Goal: Task Accomplishment & Management: Use online tool/utility

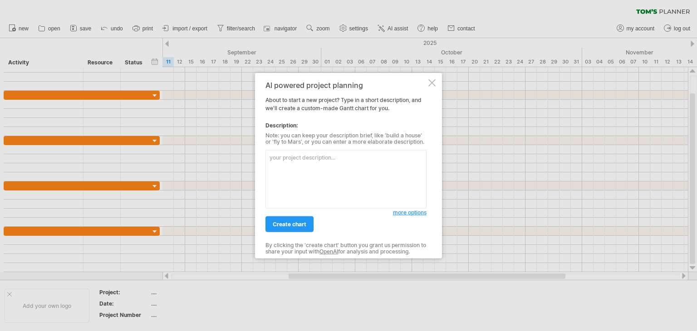
click at [300, 161] on textarea at bounding box center [345, 179] width 161 height 59
paste textarea "Project Title: AI-Based [MEDICAL_DATA] Recommendation System Timeline: [DATE] –…"
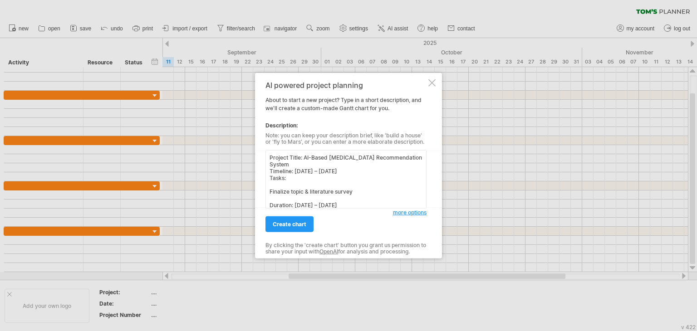
scroll to position [194, 0]
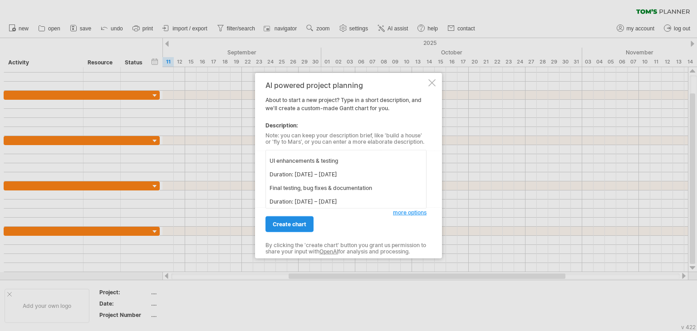
type textarea "Project Title: AI-Based [MEDICAL_DATA] Recommendation System Timeline: [DATE] –…"
click at [289, 220] on link "create chart" at bounding box center [289, 224] width 48 height 16
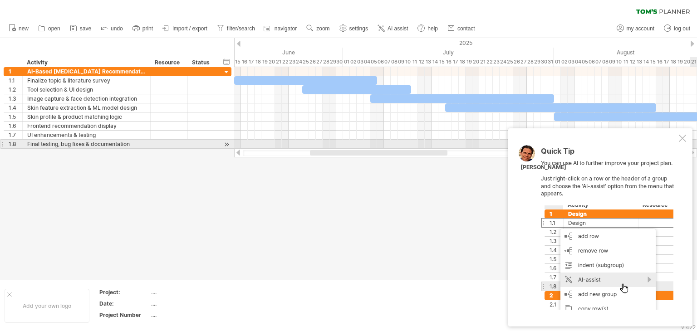
click at [684, 140] on div at bounding box center [682, 138] width 7 height 7
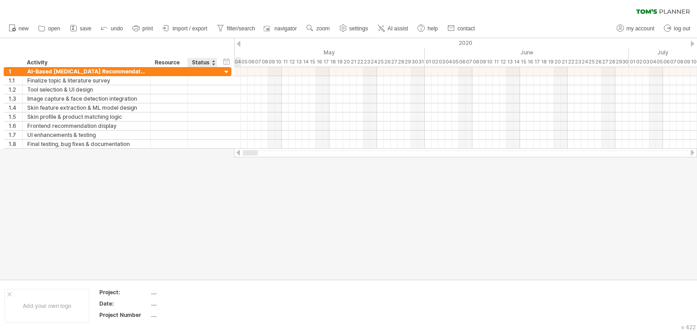
drag, startPoint x: 263, startPoint y: 154, endPoint x: 199, endPoint y: 164, distance: 64.7
click at [199, 164] on div "Trying to reach [DOMAIN_NAME] Connected again... 0% clear filter new 1" at bounding box center [348, 165] width 697 height 331
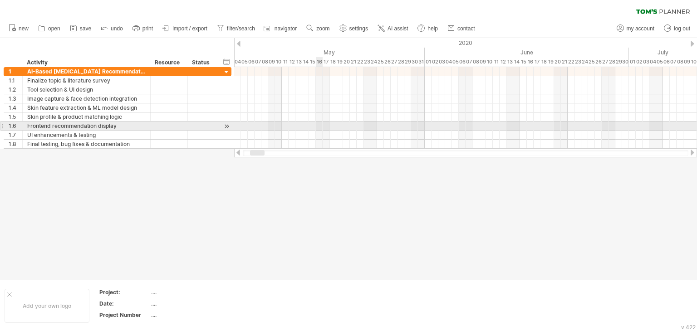
drag, startPoint x: 277, startPoint y: 128, endPoint x: 319, endPoint y: 128, distance: 41.8
click at [319, 128] on div at bounding box center [465, 126] width 463 height 9
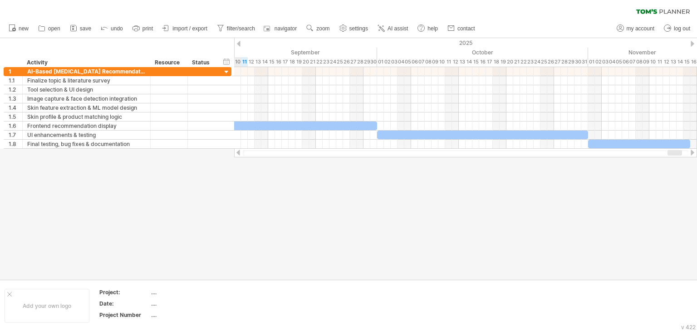
drag, startPoint x: 260, startPoint y: 154, endPoint x: 692, endPoint y: 159, distance: 432.0
click at [692, 159] on div "Trying to reach [DOMAIN_NAME] Connected again... 0% clear filter new 1" at bounding box center [348, 165] width 697 height 331
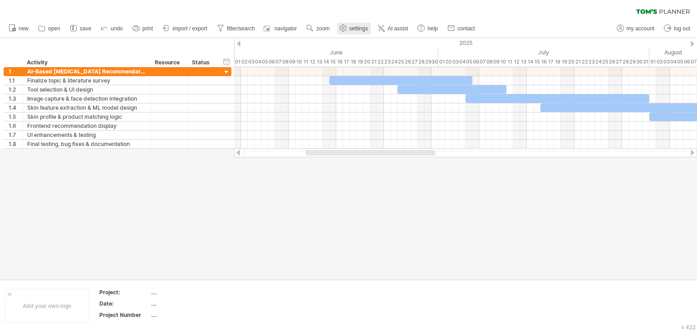
click at [357, 29] on span "settings" at bounding box center [358, 28] width 19 height 6
select select "*"
select select "**"
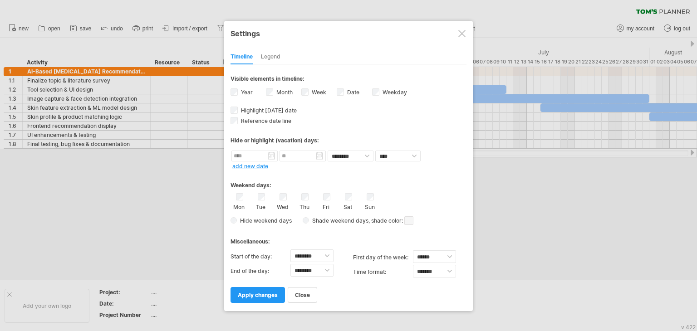
click at [242, 89] on label "Year" at bounding box center [246, 92] width 14 height 7
click at [350, 91] on label "Date visibility of date Currently there is not enough space horizontally to dis…" at bounding box center [352, 92] width 14 height 7
click at [321, 93] on label "Week visibility of weeknumbers Currently there is not enough space horizontally…" at bounding box center [318, 92] width 16 height 7
click at [248, 296] on span "apply changes" at bounding box center [258, 295] width 40 height 7
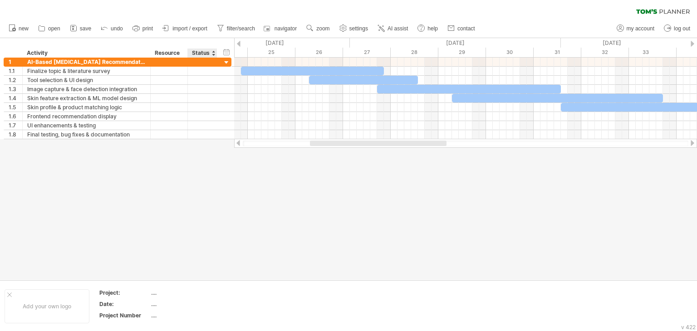
drag, startPoint x: 234, startPoint y: 46, endPoint x: 202, endPoint y: 55, distance: 33.0
click at [202, 55] on div "Trying to reach [DOMAIN_NAME] Connected again... 0% clear filter new 1" at bounding box center [348, 165] width 697 height 331
click at [183, 52] on div at bounding box center [184, 53] width 4 height 9
click at [231, 152] on div at bounding box center [348, 159] width 697 height 242
click at [345, 27] on use at bounding box center [343, 28] width 9 height 9
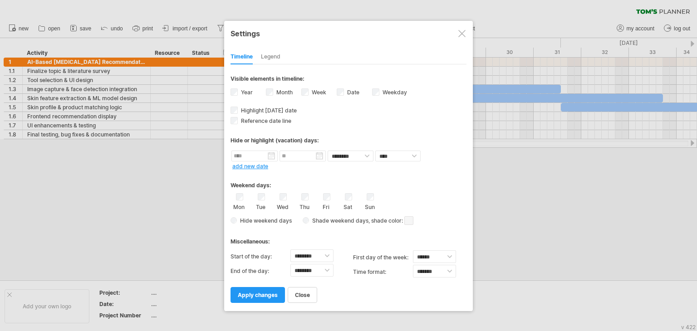
click at [314, 89] on label "Week visibility of weeknumbers Currently there is not enough space horizontally…" at bounding box center [318, 92] width 16 height 7
click at [271, 297] on span "apply changes" at bounding box center [258, 295] width 40 height 7
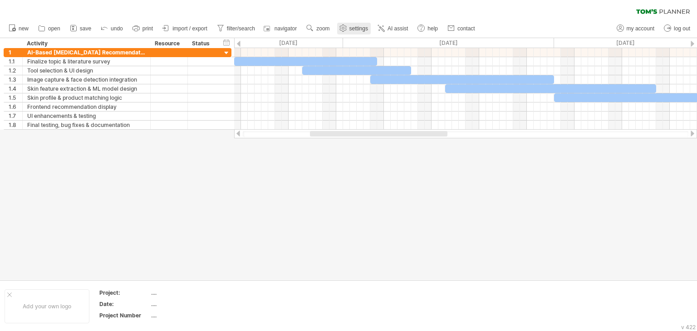
click at [347, 32] on use at bounding box center [343, 28] width 9 height 9
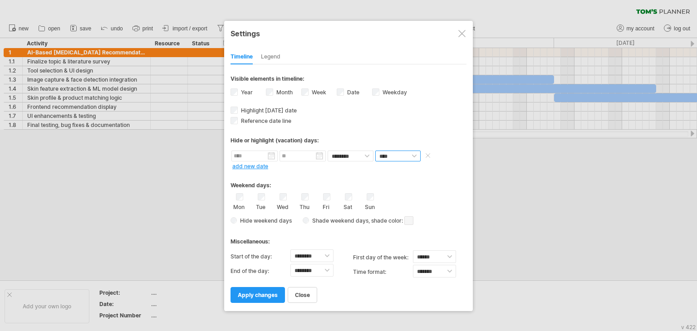
click at [395, 153] on select "**** *****" at bounding box center [397, 156] width 45 height 11
click at [264, 55] on div "Legend" at bounding box center [271, 57] width 20 height 15
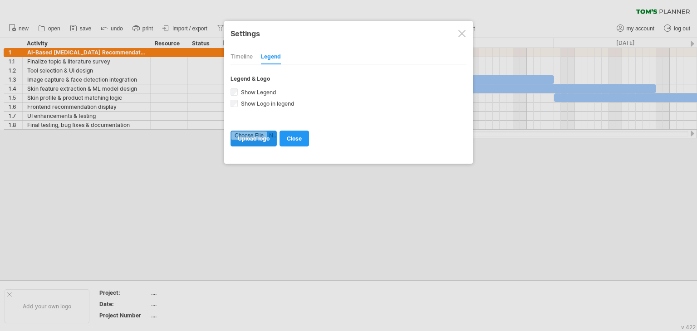
click at [261, 138] on input "file" at bounding box center [253, 138] width 45 height 15
click at [294, 139] on span "close" at bounding box center [294, 138] width 15 height 7
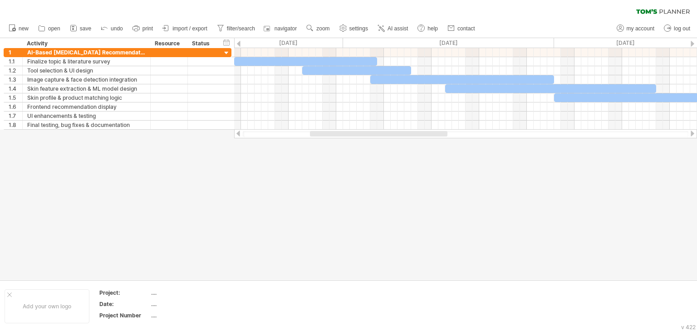
click at [380, 131] on div at bounding box center [379, 133] width 138 height 5
click at [152, 296] on div "...." at bounding box center [189, 293] width 76 height 8
click at [155, 312] on div "...." at bounding box center [189, 316] width 76 height 8
click at [156, 295] on div "...." at bounding box center [189, 293] width 76 height 8
click at [74, 306] on div "Add your own logo" at bounding box center [47, 307] width 85 height 34
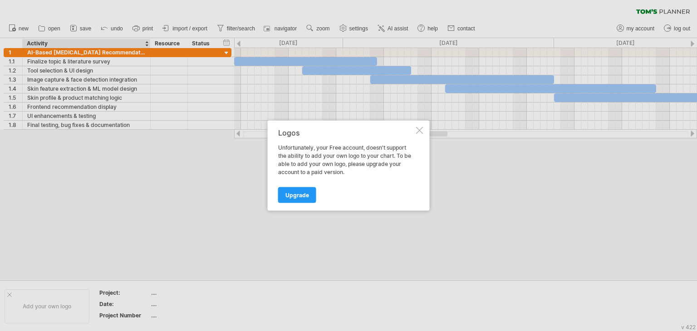
click at [419, 131] on div at bounding box center [419, 130] width 7 height 7
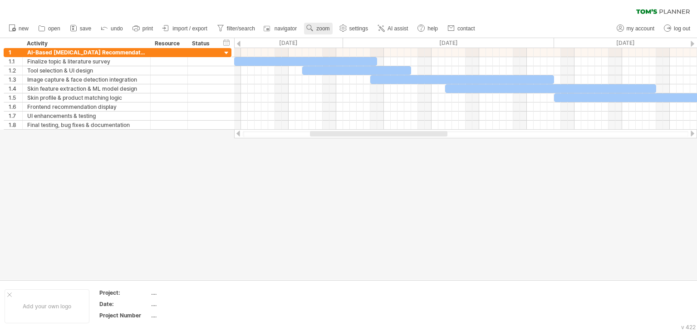
click at [316, 26] on link "zoom" at bounding box center [318, 29] width 28 height 12
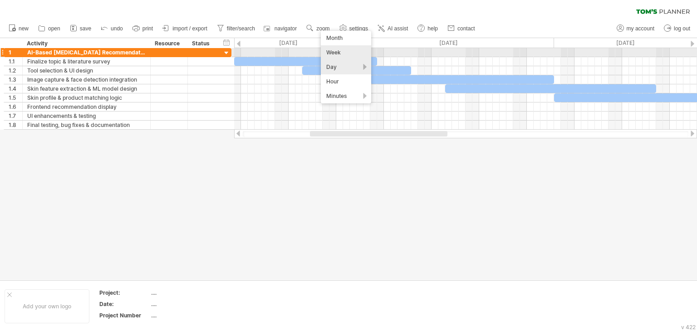
click at [346, 55] on div "Week" at bounding box center [346, 52] width 50 height 15
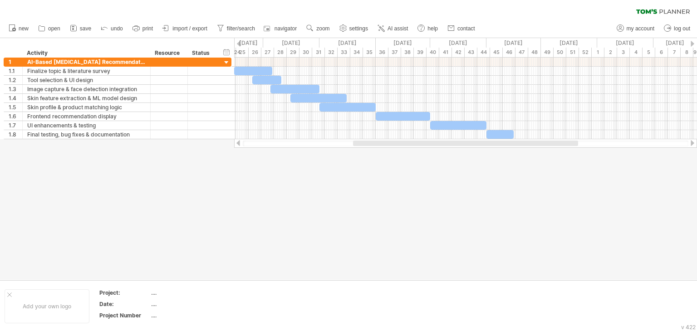
click at [441, 214] on div at bounding box center [348, 159] width 697 height 242
click at [131, 199] on div at bounding box center [348, 159] width 697 height 242
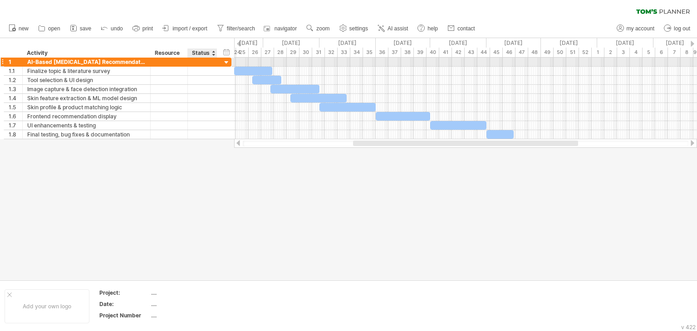
click at [227, 64] on div at bounding box center [226, 63] width 9 height 9
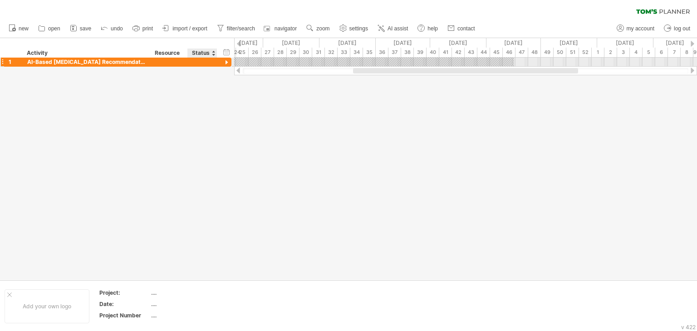
click at [227, 64] on div at bounding box center [226, 63] width 9 height 9
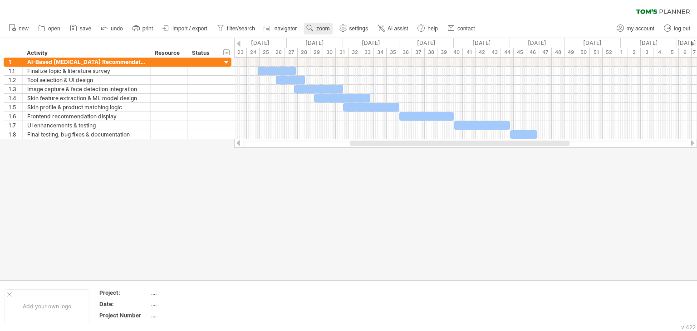
click at [306, 31] on icon at bounding box center [309, 28] width 9 height 9
click at [357, 28] on span "settings" at bounding box center [358, 28] width 19 height 6
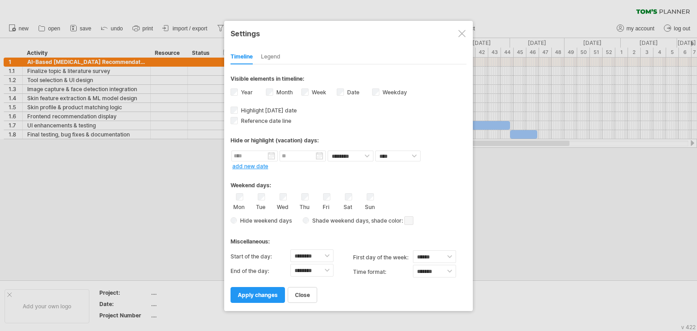
click at [358, 162] on div "from to repeat hide/color ******** ******** **** ***** add new date" at bounding box center [349, 159] width 236 height 19
click at [402, 158] on select "**** *****" at bounding box center [397, 156] width 45 height 11
click at [375, 151] on select "**** *****" at bounding box center [397, 156] width 45 height 11
click at [409, 155] on select "**** *****" at bounding box center [397, 156] width 45 height 11
select select "*"
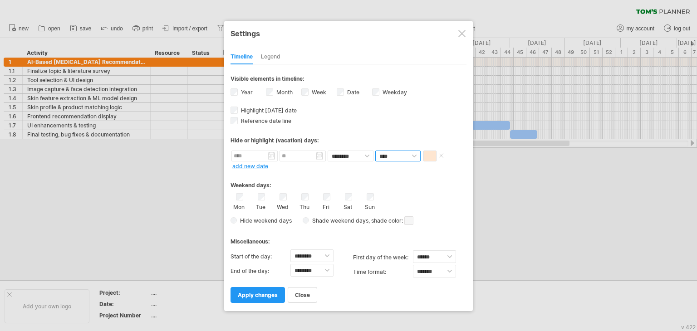
click at [375, 151] on select "**** *****" at bounding box center [397, 156] width 45 height 11
click at [260, 163] on link "add new date" at bounding box center [250, 166] width 36 height 7
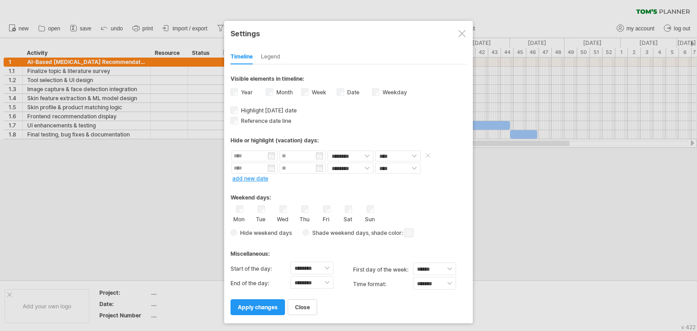
click at [427, 157] on span at bounding box center [427, 155] width 9 height 7
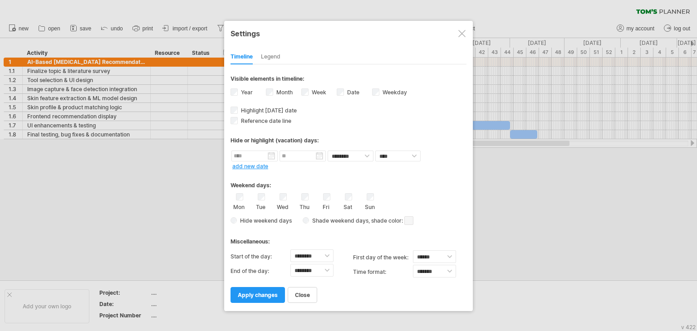
click at [486, 183] on div at bounding box center [348, 165] width 697 height 331
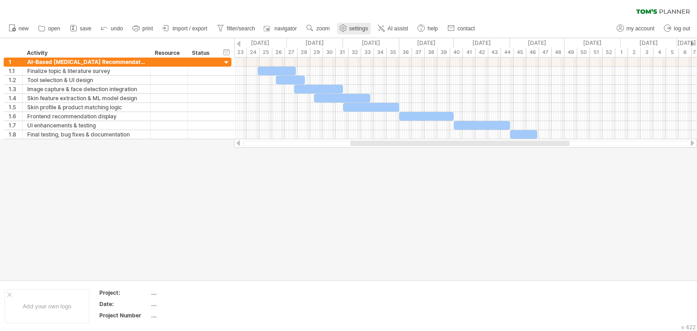
click at [349, 24] on link "settings" at bounding box center [354, 29] width 34 height 12
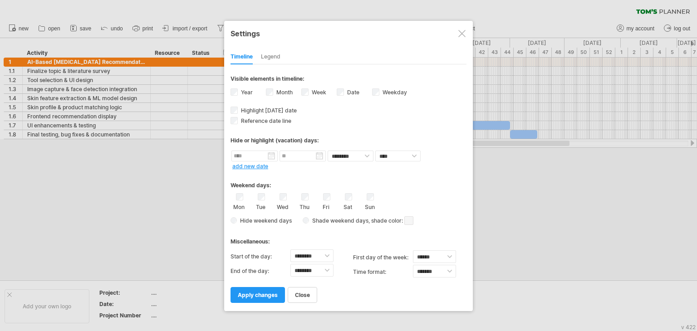
click at [462, 30] on div at bounding box center [461, 33] width 7 height 7
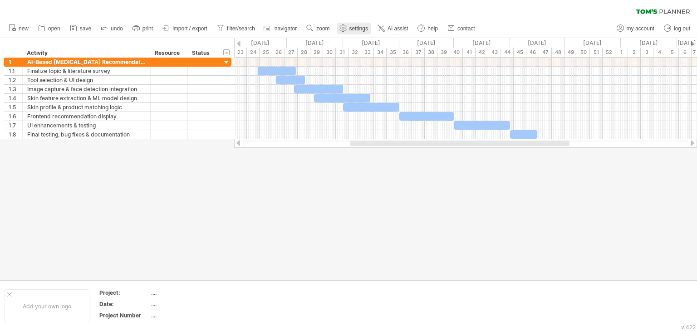
click at [360, 32] on link "settings" at bounding box center [354, 29] width 34 height 12
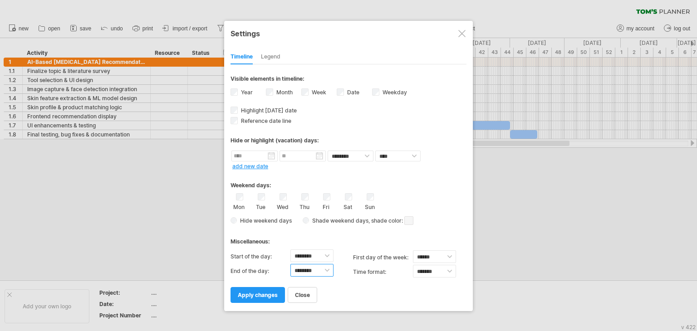
click at [330, 272] on select "******** ******** ******** ******** ******** ******** ******** ******** *******…" at bounding box center [311, 270] width 43 height 13
click at [430, 270] on select "******* *******" at bounding box center [434, 271] width 43 height 13
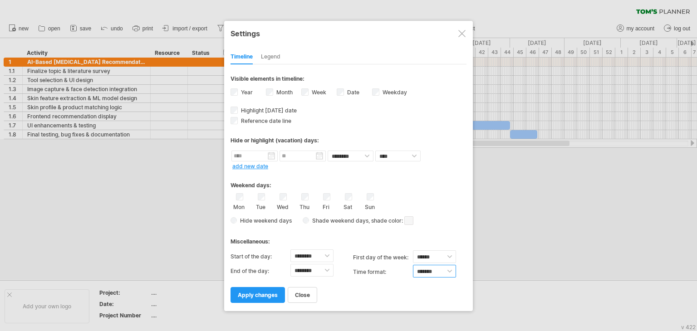
select select "******"
click at [413, 265] on select "******* *******" at bounding box center [434, 271] width 43 height 13
click at [433, 255] on select "****** ****** ********" at bounding box center [434, 257] width 43 height 13
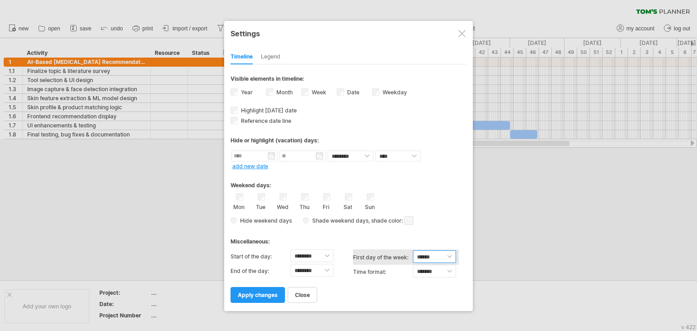
click at [433, 255] on select "****** ****** ********" at bounding box center [434, 257] width 43 height 13
click at [370, 157] on select "******** ********" at bounding box center [351, 156] width 46 height 11
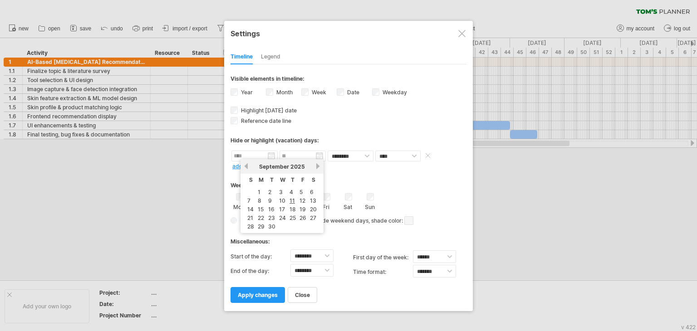
click at [252, 152] on input "text" at bounding box center [254, 156] width 46 height 11
click at [246, 169] on link "previous" at bounding box center [246, 166] width 7 height 7
click at [252, 209] on link "15" at bounding box center [250, 209] width 8 height 9
type input "********"
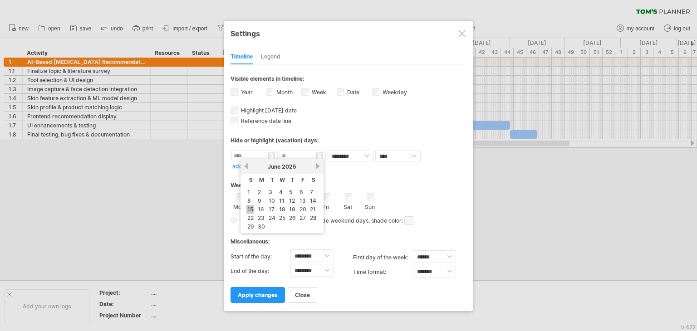
type input "********"
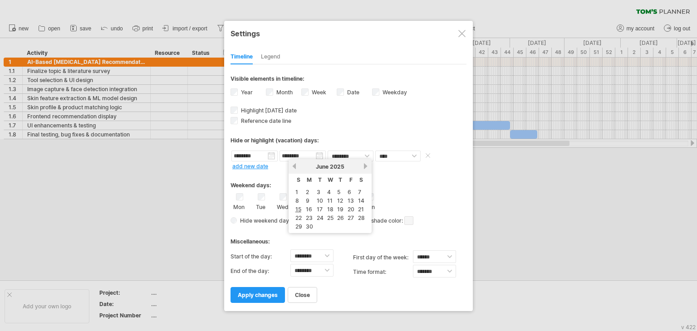
click at [318, 157] on input "********" at bounding box center [303, 156] width 46 height 11
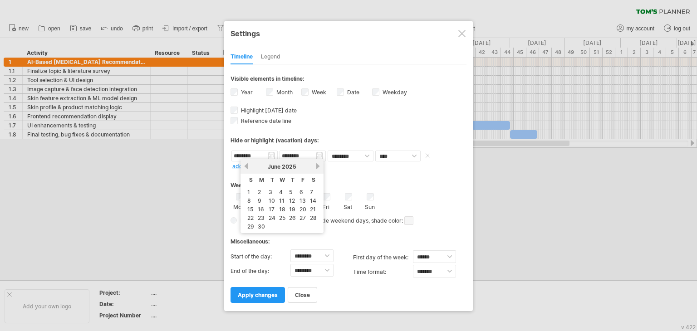
click at [272, 159] on body "progress(100%) Trying to reach [DOMAIN_NAME] Connected again... 0% clear filter…" at bounding box center [348, 166] width 697 height 333
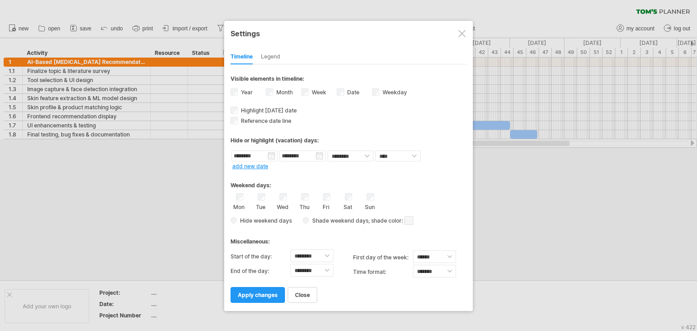
click at [340, 173] on div "Weekend days:" at bounding box center [349, 182] width 236 height 18
click at [279, 113] on div "Highlight [DATE] date [DATE] date in the timeline will be colored blue and, whe…" at bounding box center [349, 109] width 236 height 9
click at [427, 158] on span at bounding box center [427, 155] width 9 height 7
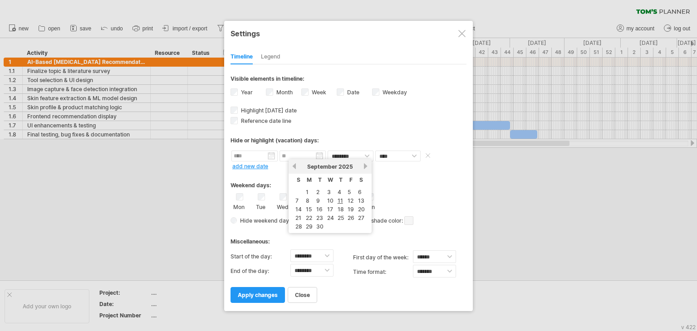
click at [317, 152] on input "text" at bounding box center [303, 156] width 46 height 11
click at [363, 169] on link "next" at bounding box center [366, 166] width 7 height 7
click at [294, 167] on link "previous" at bounding box center [294, 166] width 7 height 7
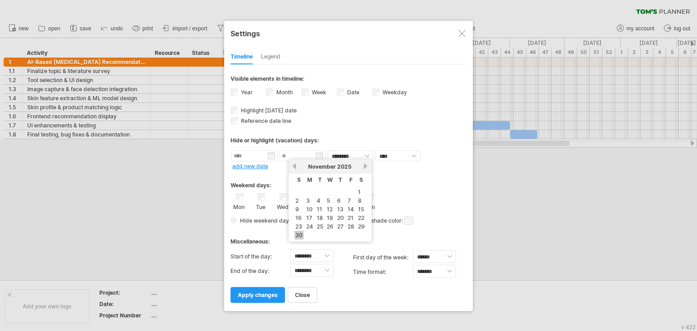
click at [299, 236] on link "30" at bounding box center [299, 235] width 9 height 9
type input "********"
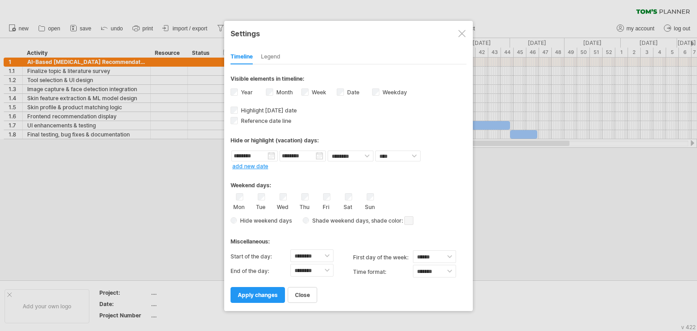
click at [265, 164] on link "add new date" at bounding box center [250, 166] width 36 height 7
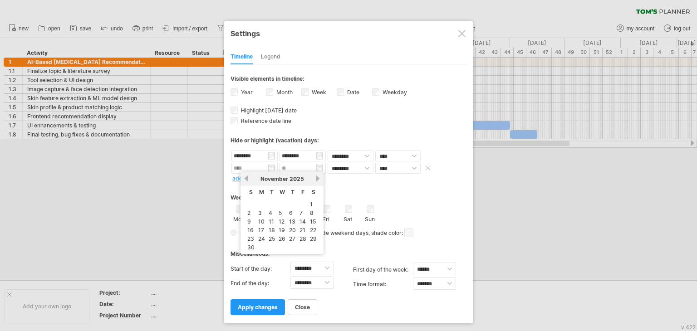
click at [263, 165] on input "text" at bounding box center [254, 168] width 46 height 11
click at [247, 177] on link "previous" at bounding box center [246, 178] width 7 height 7
click at [260, 157] on input "********" at bounding box center [254, 156] width 46 height 11
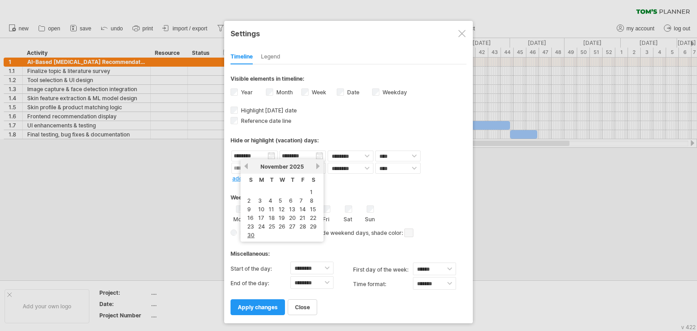
click at [248, 163] on link "previous" at bounding box center [246, 166] width 7 height 7
click at [247, 166] on link "previous" at bounding box center [246, 166] width 7 height 7
click at [249, 205] on link "15" at bounding box center [250, 209] width 8 height 9
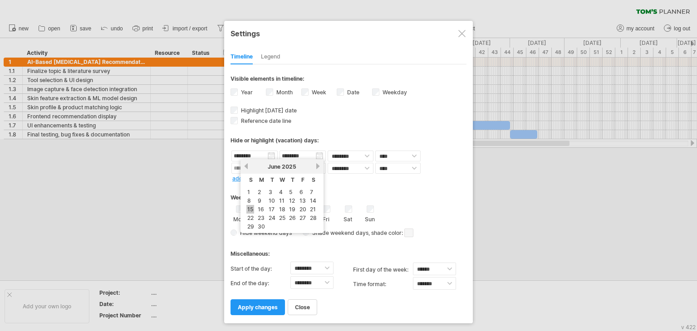
type input "********"
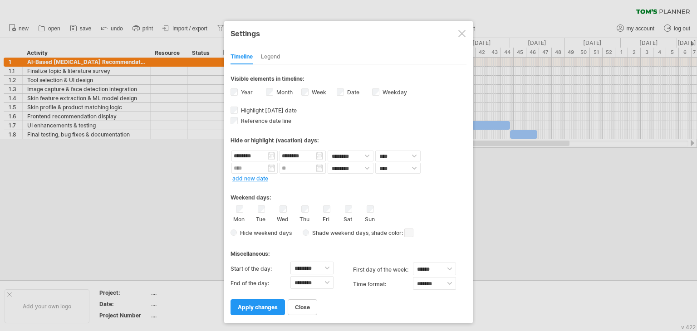
click at [312, 191] on div "Weekend days:" at bounding box center [349, 195] width 236 height 18
click at [272, 301] on link "apply changes" at bounding box center [258, 308] width 54 height 16
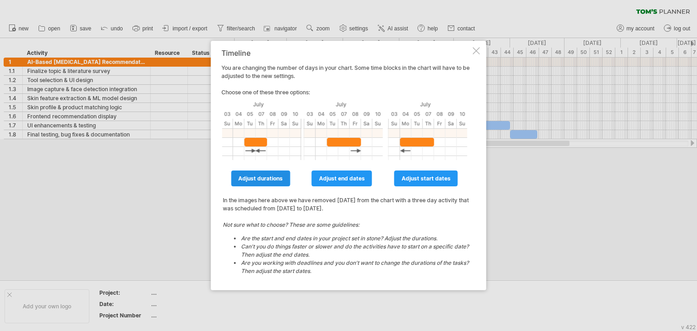
click at [272, 180] on span "adjust durations" at bounding box center [260, 178] width 44 height 7
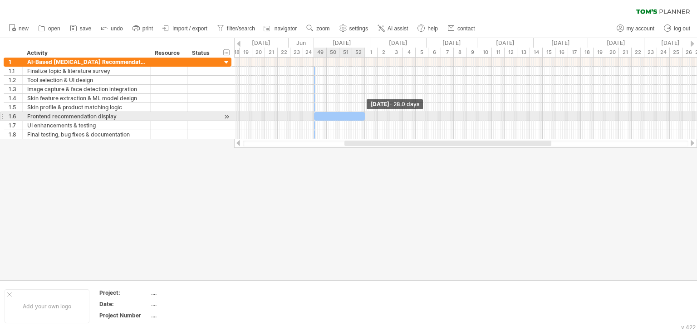
drag, startPoint x: 313, startPoint y: 118, endPoint x: 363, endPoint y: 116, distance: 50.4
click at [363, 116] on div at bounding box center [339, 116] width 51 height 9
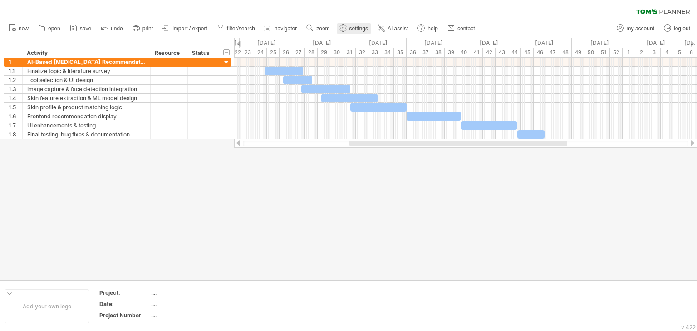
click at [354, 28] on span "settings" at bounding box center [358, 28] width 19 height 6
select select "******"
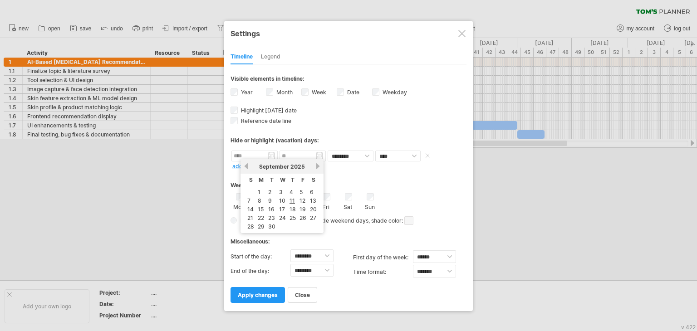
click at [263, 157] on input "text" at bounding box center [254, 156] width 46 height 11
click at [247, 164] on link "previous" at bounding box center [246, 166] width 7 height 7
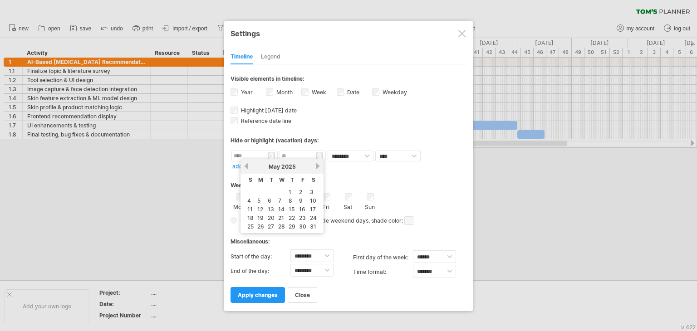
click at [247, 164] on link "previous" at bounding box center [246, 166] width 7 height 7
click at [314, 167] on link "next" at bounding box center [317, 166] width 7 height 7
click at [251, 208] on link "15" at bounding box center [250, 209] width 8 height 9
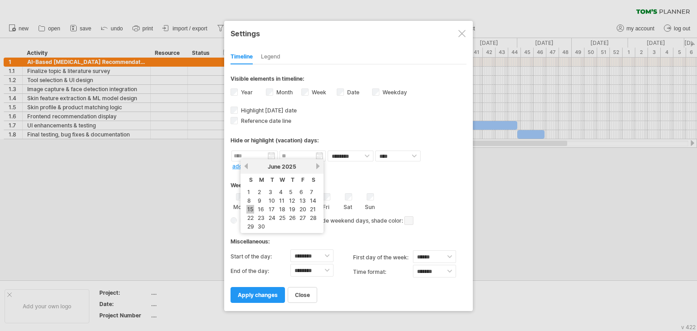
type input "********"
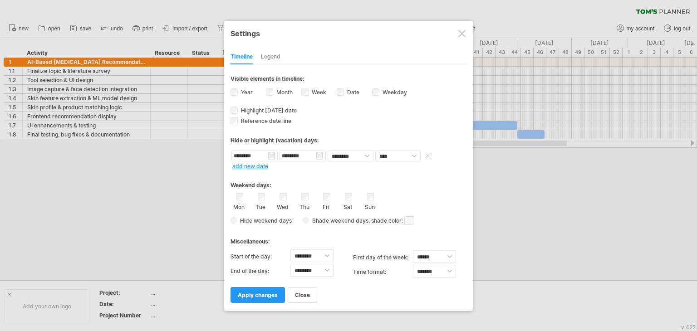
click at [303, 157] on input "********" at bounding box center [303, 156] width 46 height 11
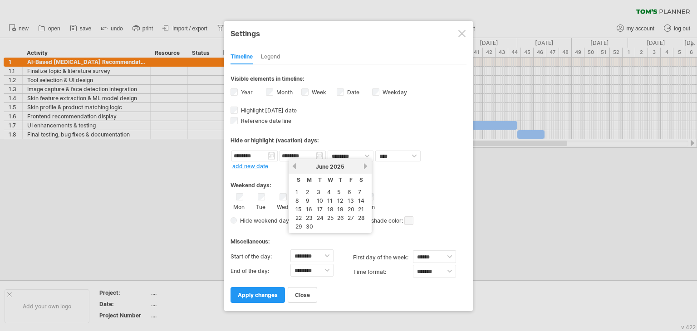
click at [366, 163] on link "next" at bounding box center [366, 166] width 7 height 7
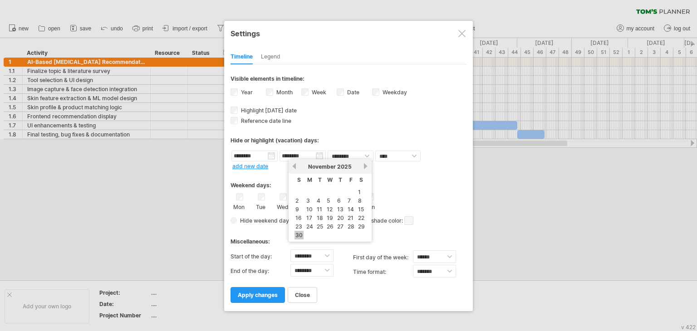
click at [300, 232] on link "30" at bounding box center [299, 235] width 9 height 9
type input "********"
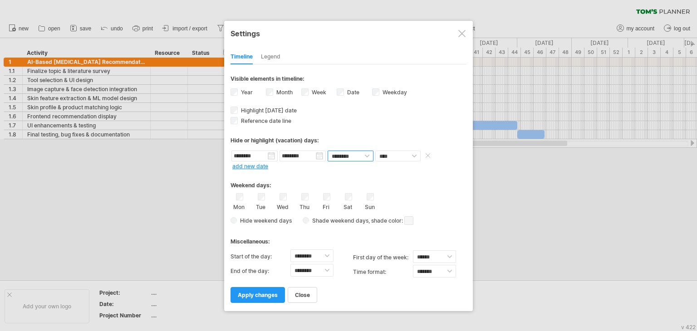
click at [358, 156] on select "******** ********" at bounding box center [351, 156] width 46 height 11
select select "*"
click at [328, 151] on select "******** ********" at bounding box center [351, 156] width 46 height 11
click at [404, 153] on select "**** *****" at bounding box center [397, 156] width 45 height 11
select select "*"
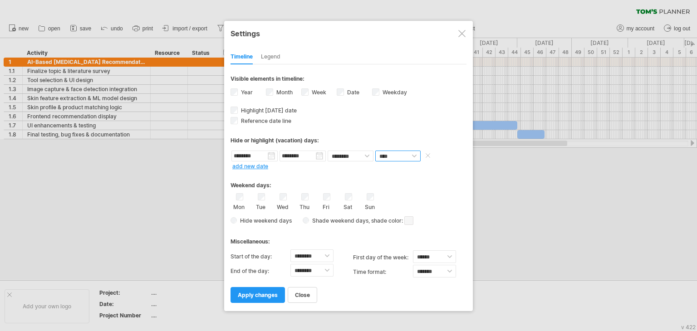
click at [375, 151] on select "**** *****" at bounding box center [397, 156] width 45 height 11
click at [248, 296] on span "apply changes" at bounding box center [258, 295] width 40 height 7
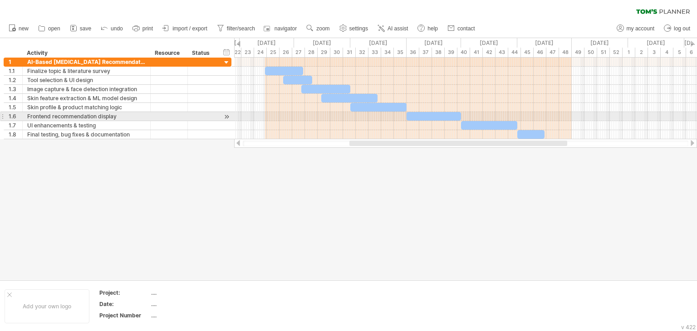
click at [356, 119] on div at bounding box center [465, 116] width 463 height 9
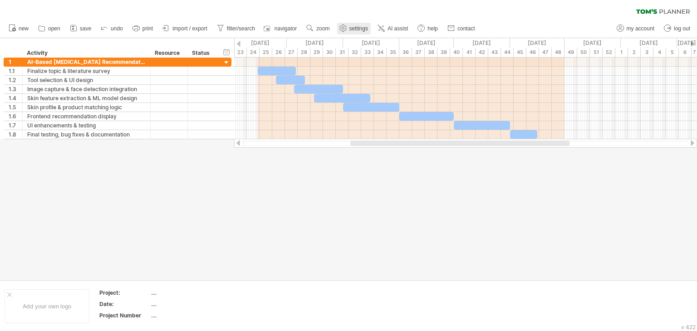
click at [346, 31] on use at bounding box center [343, 28] width 9 height 9
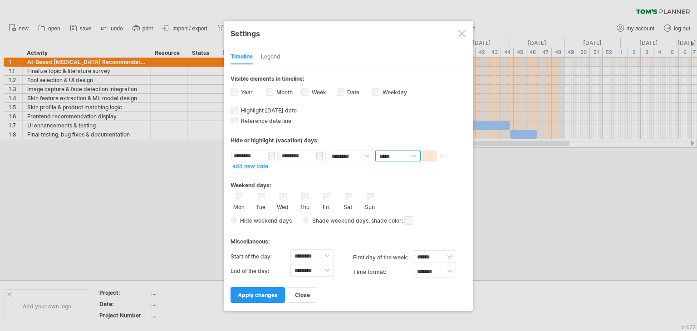
click at [414, 155] on select "**** *****" at bounding box center [397, 156] width 45 height 11
select select "*"
click at [375, 151] on select "**** *****" at bounding box center [397, 156] width 45 height 11
click at [317, 94] on label "Week visibility of weeknumbers Currently there is not enough space horizontally…" at bounding box center [318, 92] width 16 height 7
click at [263, 289] on link "apply changes" at bounding box center [258, 295] width 54 height 16
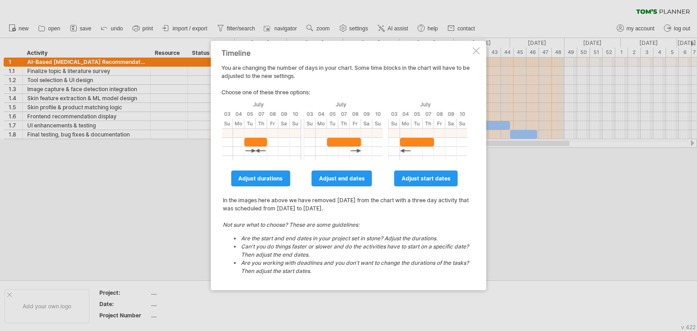
click at [474, 52] on div at bounding box center [476, 50] width 7 height 7
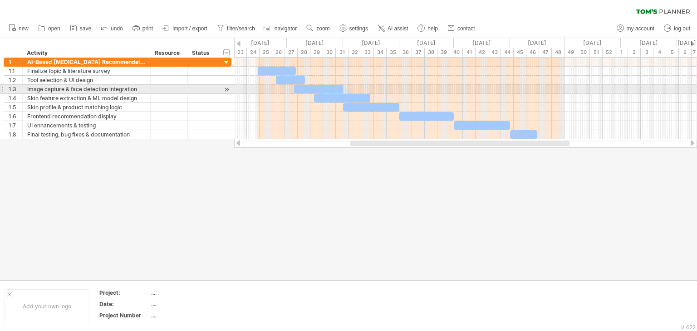
click at [451, 87] on div at bounding box center [465, 89] width 463 height 9
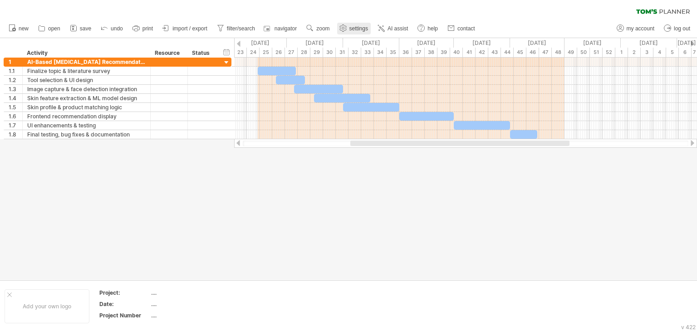
click at [361, 27] on span "settings" at bounding box center [358, 28] width 19 height 6
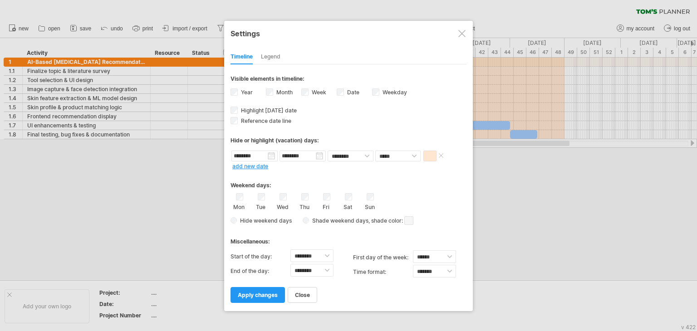
click at [424, 158] on span at bounding box center [429, 156] width 13 height 11
click at [394, 153] on select "**** *****" at bounding box center [397, 156] width 45 height 11
select select "*"
click at [375, 151] on select "**** *****" at bounding box center [397, 156] width 45 height 11
click at [263, 295] on span "apply changes" at bounding box center [258, 295] width 40 height 7
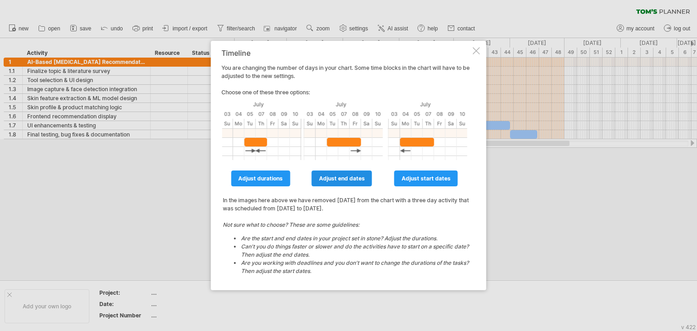
click at [350, 177] on span "adjust end dates" at bounding box center [342, 178] width 46 height 7
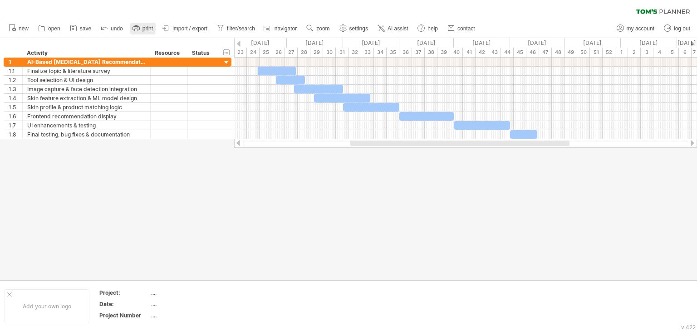
click at [138, 30] on rect at bounding box center [135, 30] width 3 height 2
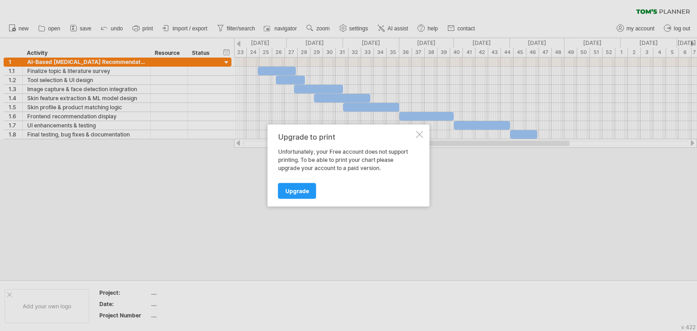
click at [415, 134] on div "Upgrade to print Unfortunately, your Free account does not support printing. To…" at bounding box center [349, 166] width 162 height 82
click at [421, 134] on div at bounding box center [419, 134] width 7 height 7
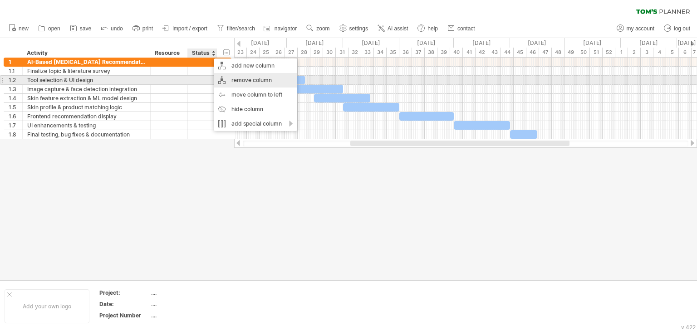
click at [229, 82] on div "remove column" at bounding box center [256, 80] width 84 height 15
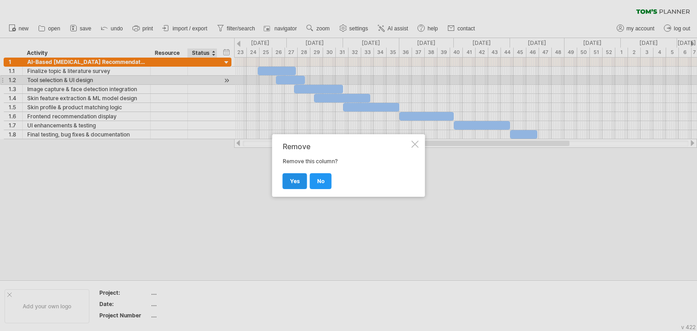
click at [296, 187] on link "yes" at bounding box center [295, 181] width 25 height 16
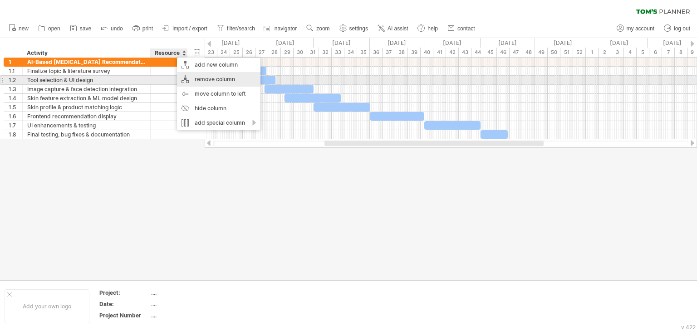
click at [199, 77] on div "remove column" at bounding box center [219, 79] width 84 height 15
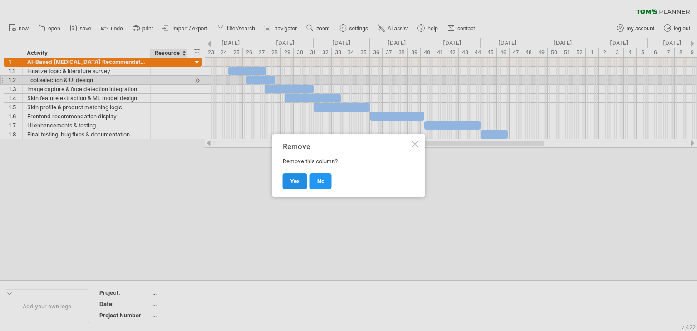
click at [300, 180] on link "yes" at bounding box center [295, 181] width 25 height 16
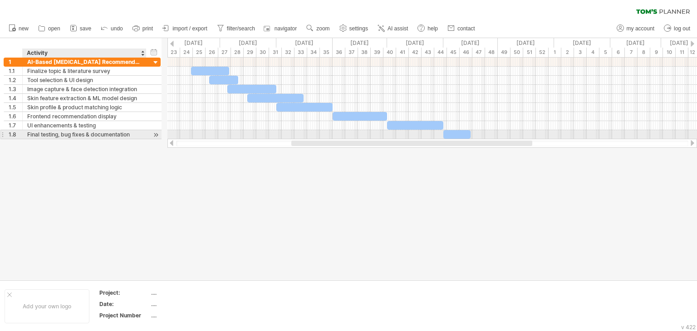
click at [144, 137] on div at bounding box center [145, 134] width 5 height 9
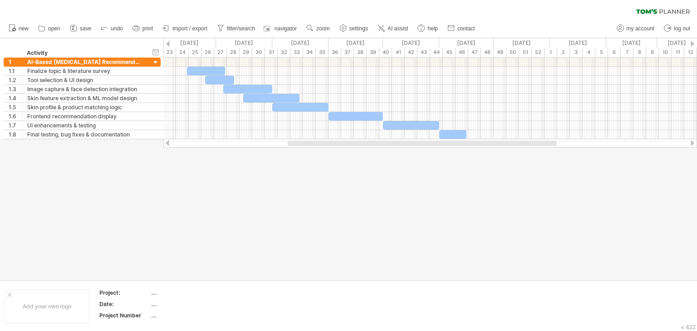
click at [157, 165] on div at bounding box center [348, 159] width 697 height 242
click at [152, 51] on div "hide start/end/duration show start/end/duration" at bounding box center [156, 52] width 9 height 10
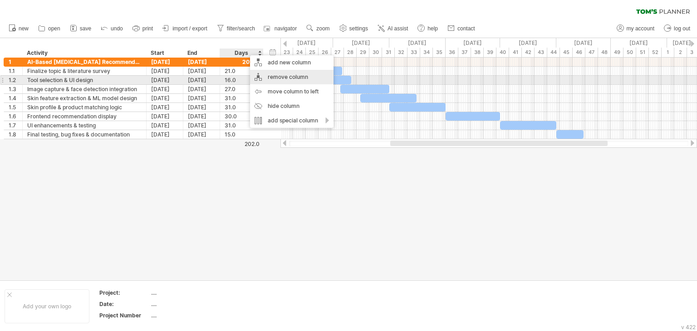
click at [278, 79] on div "remove column" at bounding box center [292, 77] width 84 height 15
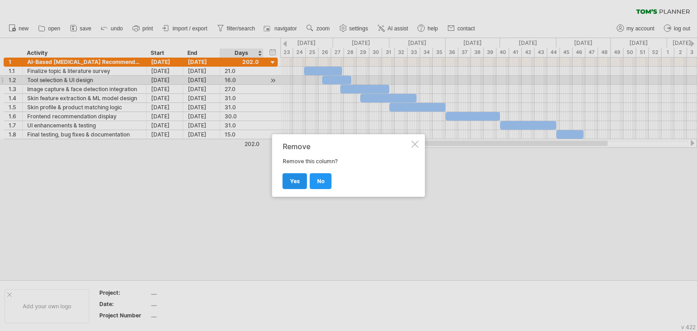
click at [293, 178] on span "yes" at bounding box center [295, 181] width 10 height 7
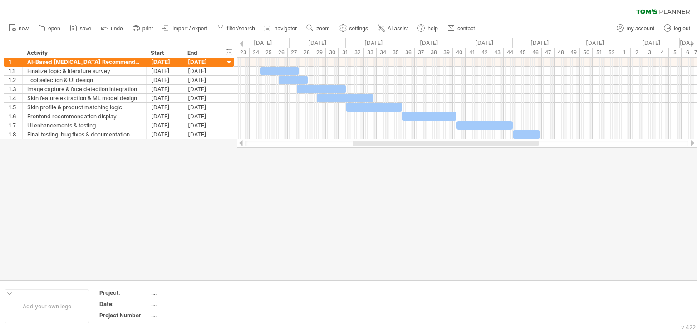
click at [376, 201] on div at bounding box center [348, 159] width 697 height 242
click at [230, 193] on div at bounding box center [348, 159] width 697 height 242
click at [339, 218] on div at bounding box center [348, 159] width 697 height 242
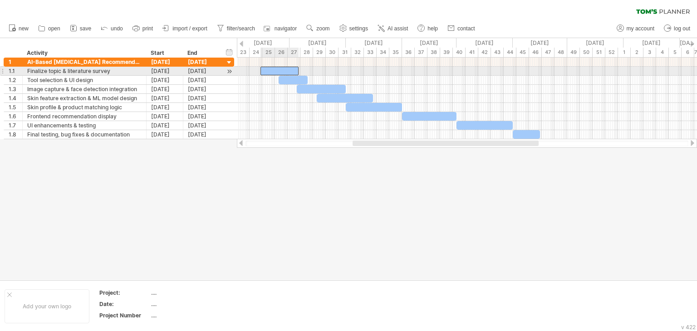
click at [287, 71] on div at bounding box center [279, 71] width 38 height 9
click at [290, 76] on div at bounding box center [293, 80] width 29 height 9
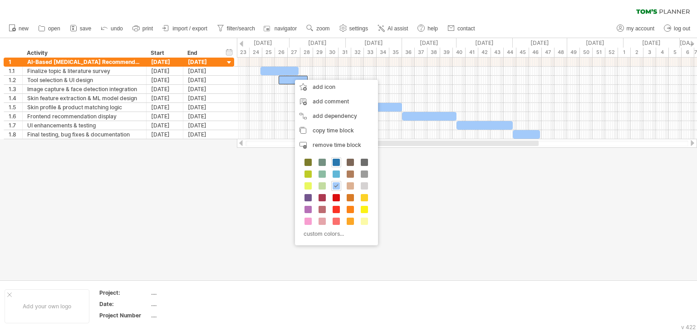
click at [337, 158] on div at bounding box center [336, 162] width 10 height 10
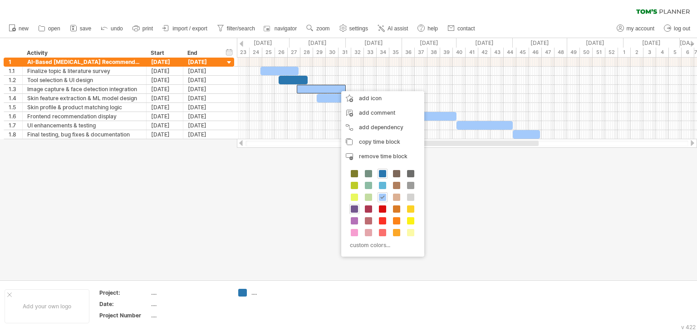
click at [354, 208] on span at bounding box center [354, 209] width 7 height 7
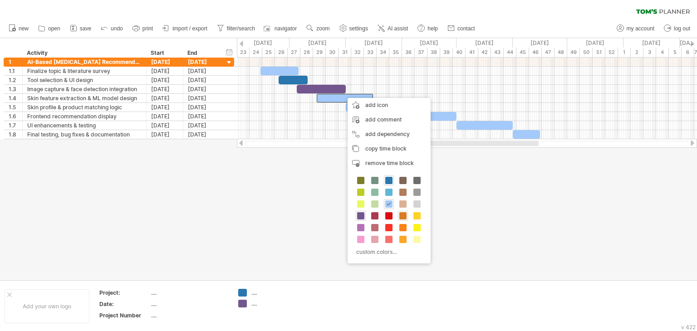
click at [403, 214] on span at bounding box center [402, 215] width 7 height 7
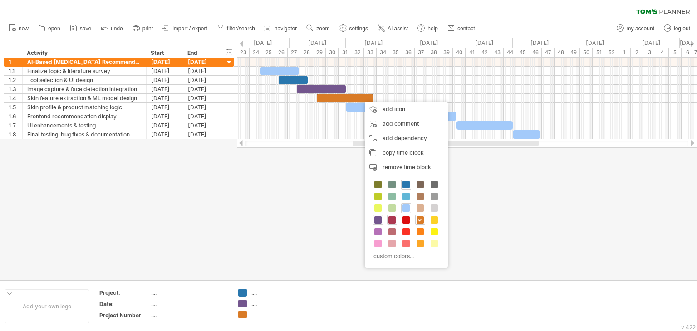
click at [393, 220] on span at bounding box center [391, 219] width 7 height 7
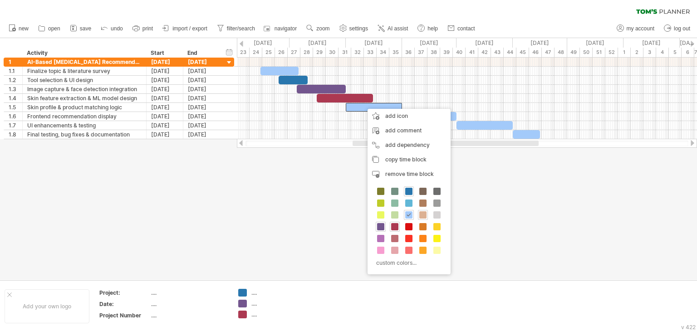
click at [425, 216] on span at bounding box center [422, 214] width 7 height 7
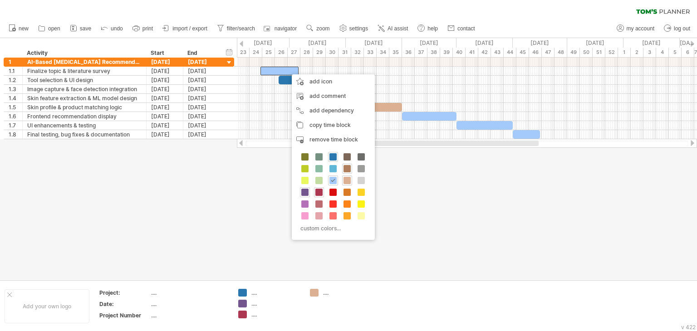
click at [345, 167] on span at bounding box center [347, 168] width 7 height 7
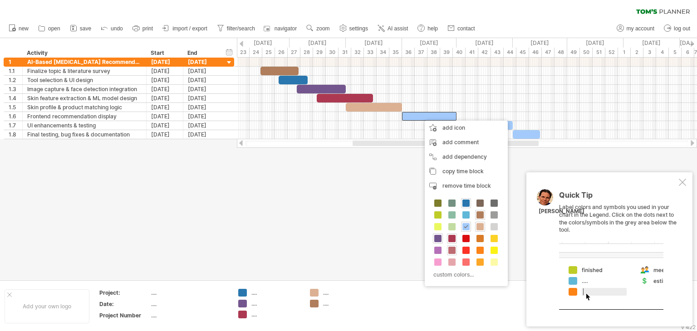
click at [450, 247] on span at bounding box center [451, 250] width 7 height 7
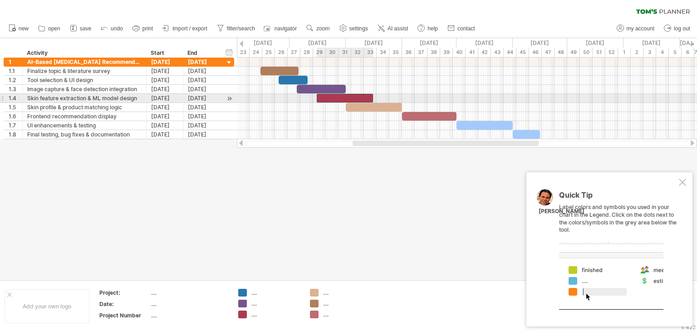
click at [326, 97] on div at bounding box center [345, 98] width 56 height 9
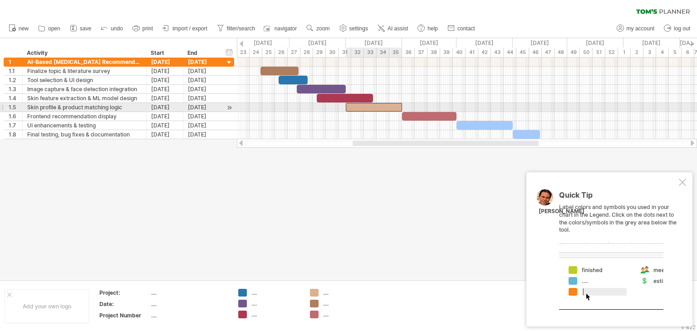
click at [371, 108] on div at bounding box center [374, 107] width 56 height 9
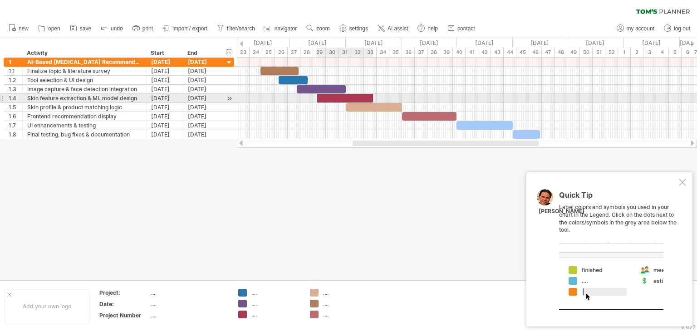
click at [323, 99] on div at bounding box center [345, 98] width 56 height 9
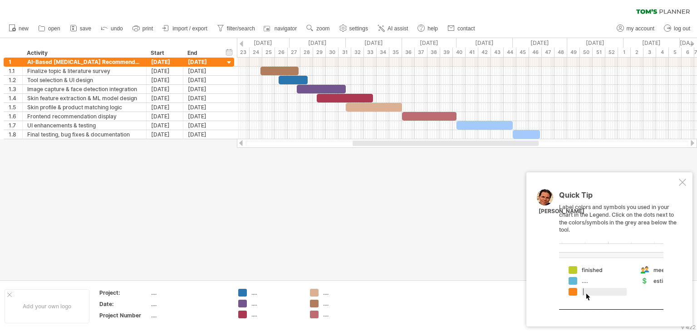
click at [302, 223] on div at bounding box center [348, 159] width 697 height 242
click at [679, 181] on div at bounding box center [682, 182] width 7 height 7
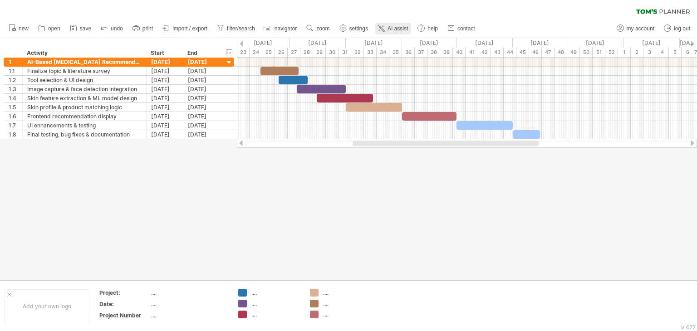
click at [397, 24] on link "AI assist" at bounding box center [392, 29] width 35 height 12
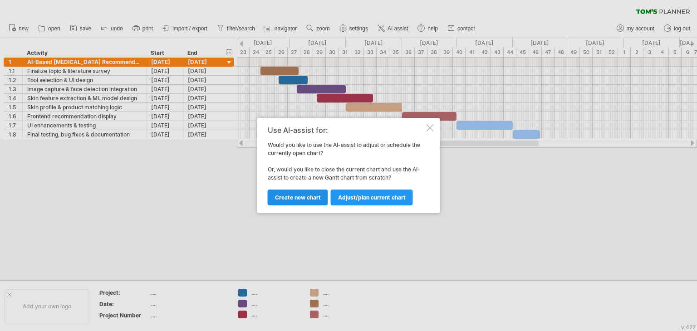
click at [312, 199] on span "Create new chart" at bounding box center [298, 197] width 46 height 7
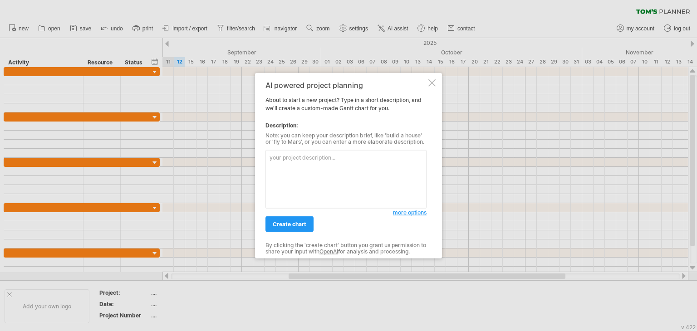
click at [283, 186] on textarea at bounding box center [345, 179] width 161 height 59
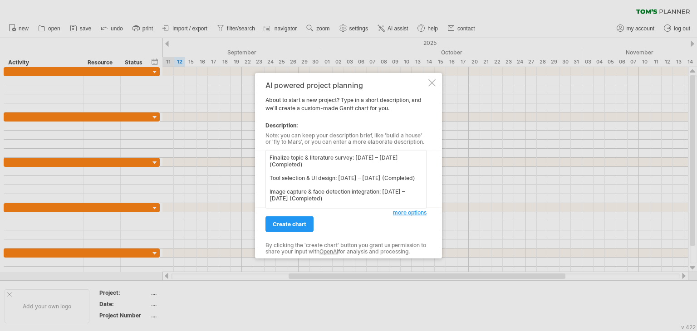
scroll to position [125, 0]
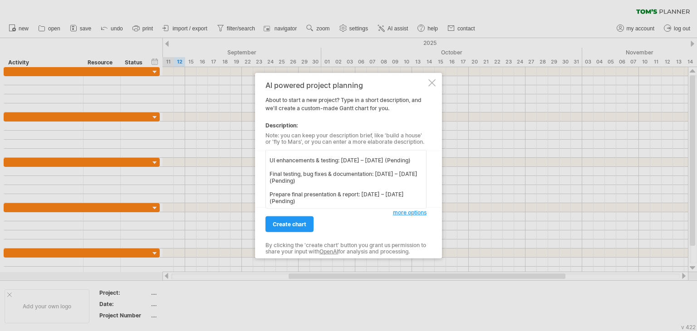
click at [301, 166] on textarea "Finalize topic & literature survey: [DATE] – [DATE] (Completed) Tool selection …" at bounding box center [345, 179] width 161 height 59
click at [270, 158] on textarea "Finalize topic & literature survey: [DATE] – [DATE] (Completed) Tool selection …" at bounding box center [345, 179] width 161 height 59
paste textarea "roject Title: AI-Based [MEDICAL_DATA] Recommendation System Timeline: [DATE] – …"
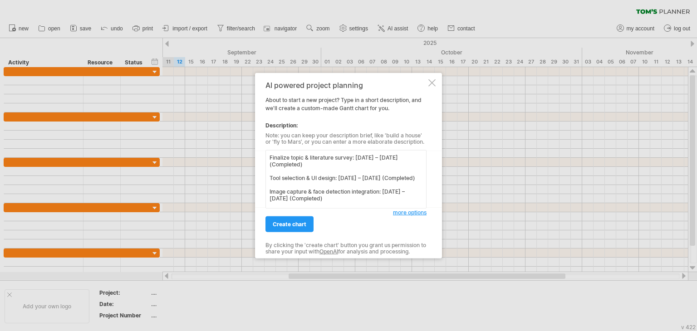
drag, startPoint x: 298, startPoint y: 180, endPoint x: 284, endPoint y: 137, distance: 45.2
click at [284, 137] on div "AI powered project planning About to start a new project? Type in a short descr…" at bounding box center [345, 165] width 161 height 169
click at [317, 182] on textarea "Finalize topic & literature survey: [DATE] – [DATE] (Completed) Tool selection …" at bounding box center [345, 179] width 161 height 59
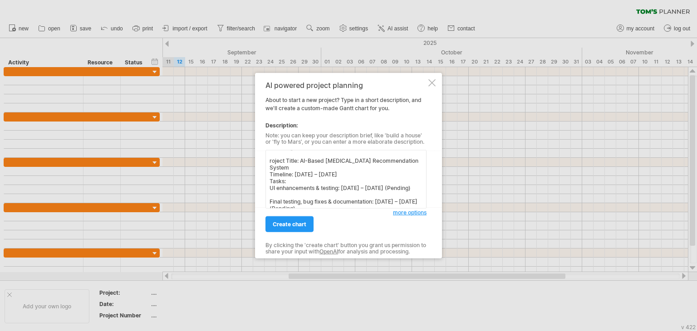
scroll to position [113, 0]
drag, startPoint x: 269, startPoint y: 168, endPoint x: 291, endPoint y: 190, distance: 30.5
click at [291, 190] on textarea "Finalize topic & literature survey: [DATE] – [DATE] (Completed) Tool selection …" at bounding box center [345, 179] width 161 height 59
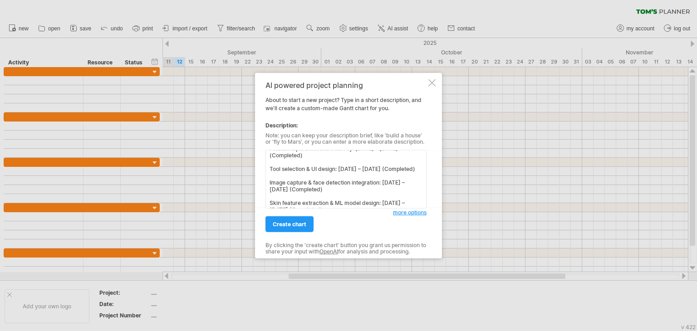
scroll to position [0, 0]
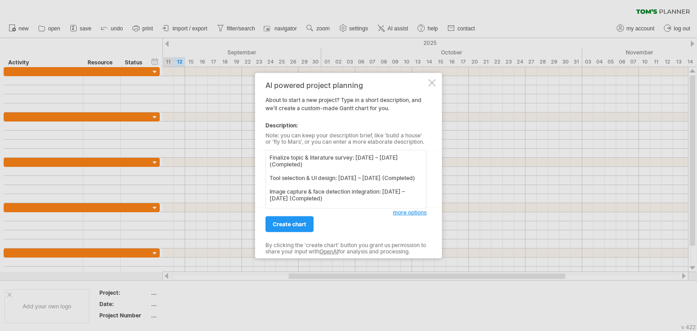
click at [269, 157] on textarea "Finalize topic & literature survey: [DATE] – [DATE] (Completed) Tool selection …" at bounding box center [345, 179] width 161 height 59
paste textarea "roject Title: AI-Based [MEDICAL_DATA] Recommendation System Timeline: [DATE] – …"
click at [269, 157] on textarea "roject Title: AI-Based [MEDICAL_DATA] Recommendation System Timeline: [DATE] – …" at bounding box center [345, 179] width 161 height 59
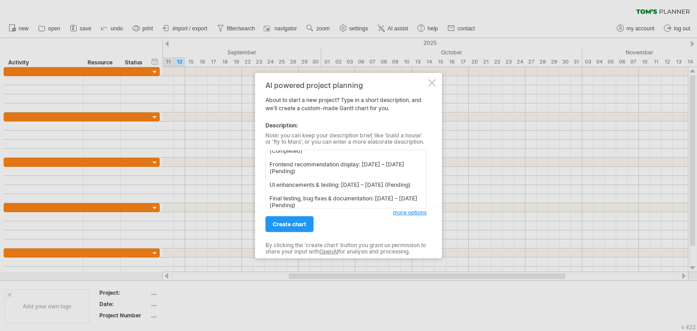
scroll to position [163, 0]
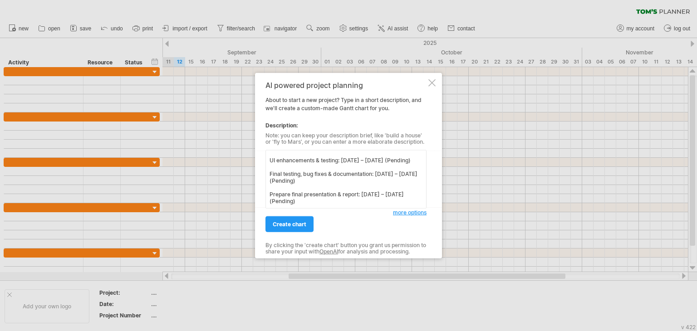
drag, startPoint x: 267, startPoint y: 191, endPoint x: 358, endPoint y: 203, distance: 91.5
click at [358, 203] on textarea "Project Title: AI-Based [MEDICAL_DATA] Recommendation System Timeline: [DATE] –…" at bounding box center [345, 179] width 161 height 59
paste textarea "Duration: [DATE] – [DATE] (Completed) Tool selection & UI design Duration: [DAT…"
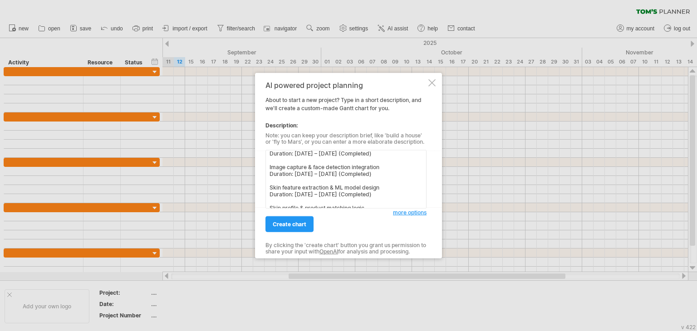
scroll to position [0, 0]
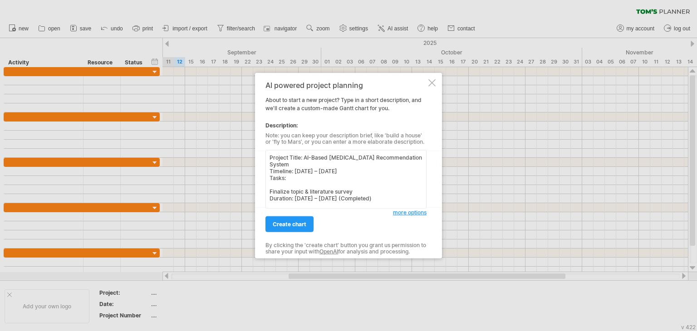
drag, startPoint x: 305, startPoint y: 155, endPoint x: 304, endPoint y: 163, distance: 8.2
click at [304, 163] on textarea "Project Title: AI-Based [MEDICAL_DATA] Recommendation System Timeline: [DATE] –…" at bounding box center [345, 179] width 161 height 59
type textarea "Project Title: An intelligent skintone and cosmetic recommandation system Timel…"
click at [290, 224] on span "create chart" at bounding box center [290, 224] width 34 height 7
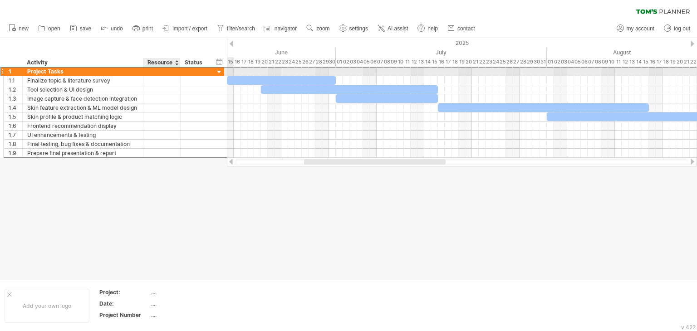
click at [152, 68] on div at bounding box center [162, 71] width 28 height 9
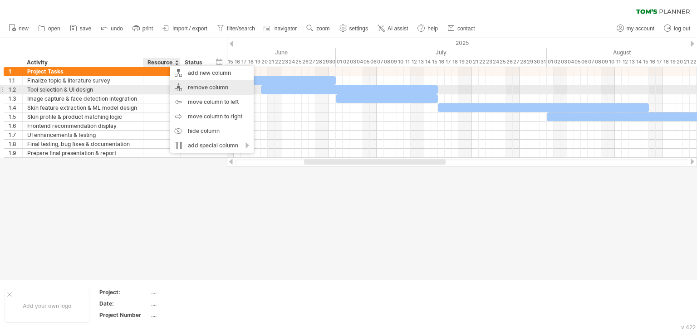
click at [204, 91] on div "remove column" at bounding box center [212, 87] width 84 height 15
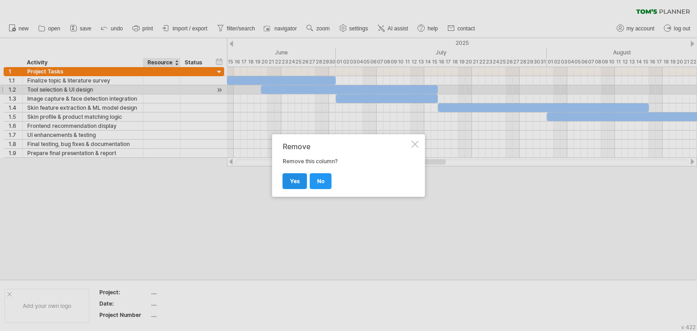
click at [290, 181] on span "yes" at bounding box center [295, 181] width 10 height 7
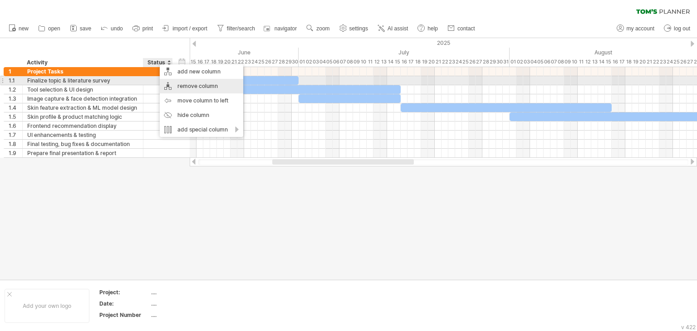
click at [179, 84] on div "remove column" at bounding box center [202, 86] width 84 height 15
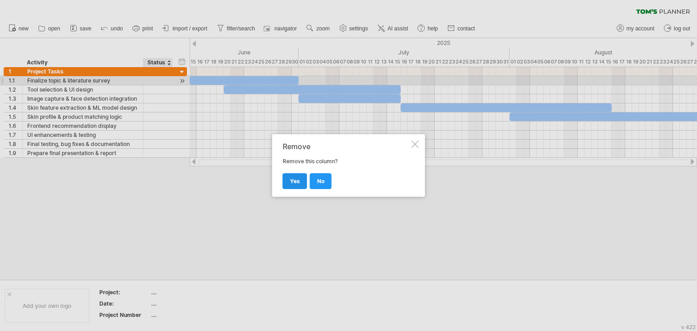
click at [295, 180] on span "yes" at bounding box center [295, 181] width 10 height 7
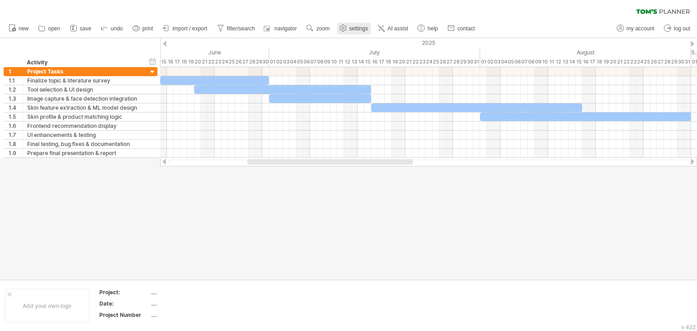
click at [346, 27] on icon at bounding box center [342, 28] width 7 height 7
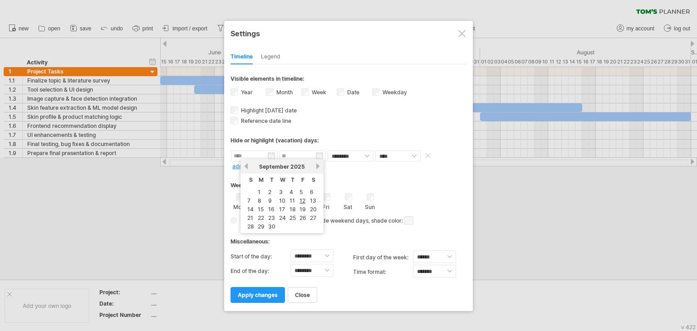
click at [261, 159] on body "progress(100%) Trying to reach [DOMAIN_NAME] Connected again... 0% clear filter…" at bounding box center [348, 166] width 697 height 333
click at [246, 169] on link "previous" at bounding box center [246, 166] width 7 height 7
click at [270, 206] on link "15" at bounding box center [271, 209] width 8 height 9
type input "********"
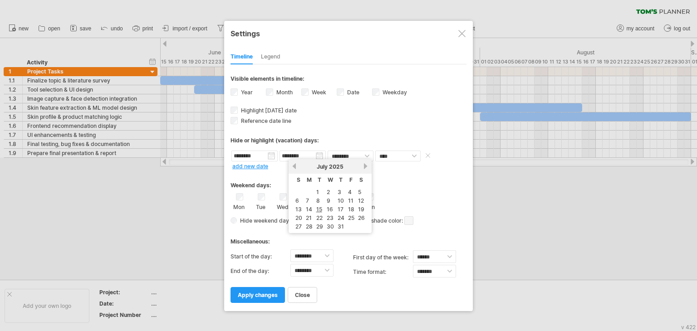
click at [289, 160] on body "progress(100%) Trying to reach [DOMAIN_NAME] Connected again... 0% clear filter…" at bounding box center [348, 166] width 697 height 333
click at [363, 168] on link "next" at bounding box center [366, 166] width 7 height 7
click at [305, 233] on td at bounding box center [310, 235] width 10 height 8
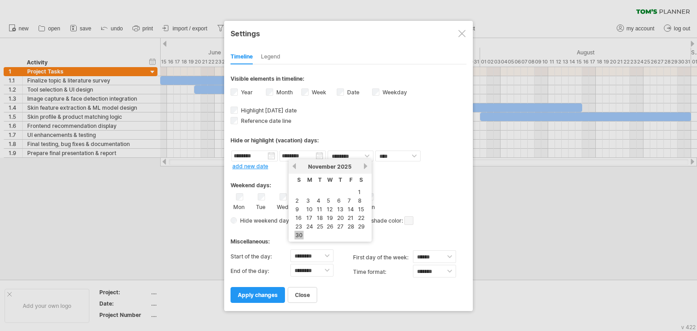
click at [300, 235] on link "30" at bounding box center [299, 235] width 9 height 9
type input "********"
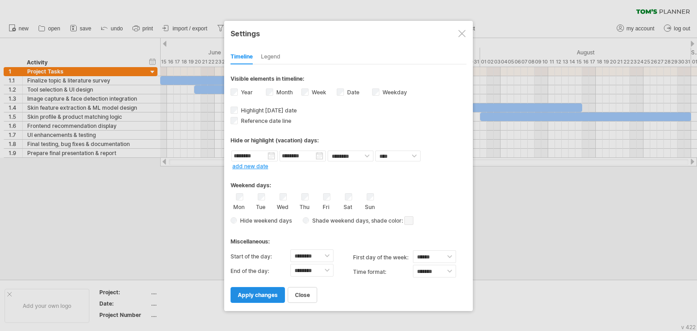
click at [245, 299] on link "apply changes" at bounding box center [258, 295] width 54 height 16
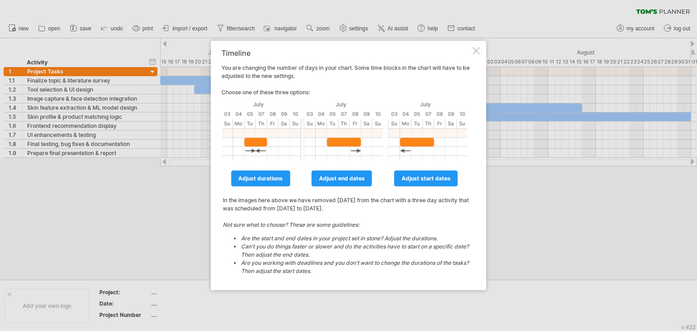
click at [476, 53] on div at bounding box center [476, 50] width 7 height 7
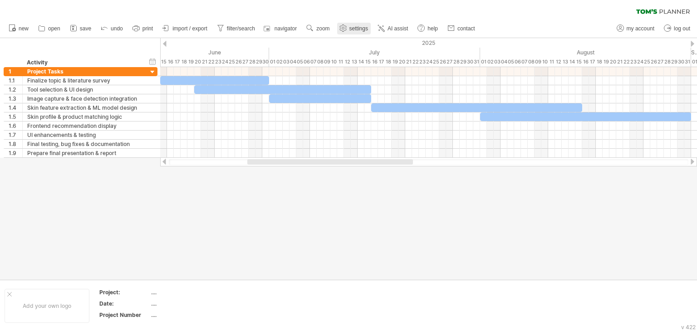
click at [347, 30] on use at bounding box center [343, 28] width 9 height 9
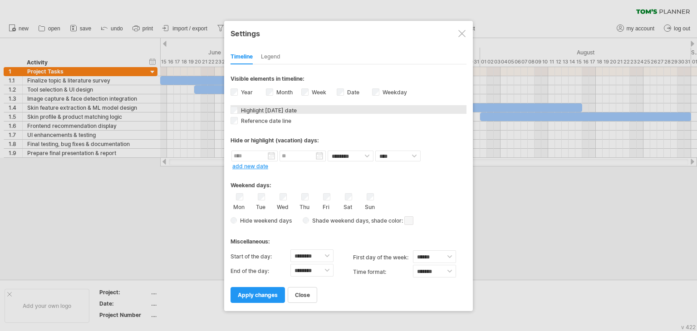
click at [245, 107] on span "Highlight [DATE] date" at bounding box center [268, 110] width 58 height 7
click at [240, 90] on label "Year" at bounding box center [246, 92] width 14 height 7
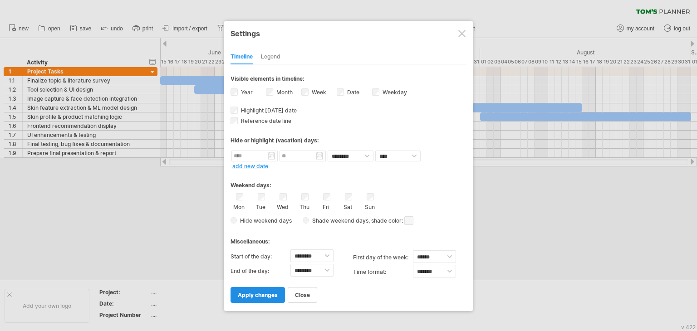
click at [247, 289] on link "apply changes" at bounding box center [258, 295] width 54 height 16
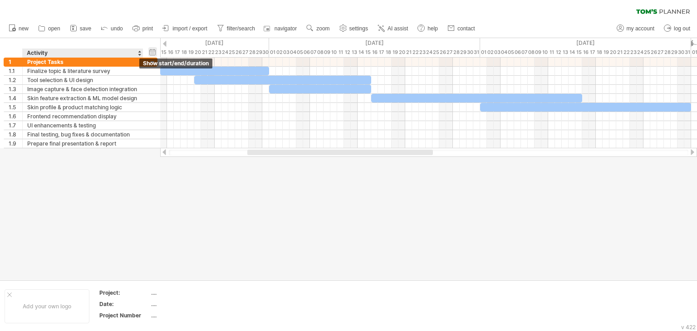
click at [151, 53] on div "hide start/end/duration show start/end/duration" at bounding box center [152, 52] width 9 height 10
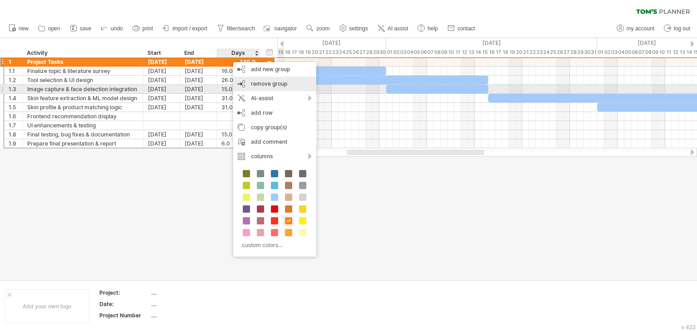
click at [270, 87] on span "remove group" at bounding box center [269, 83] width 36 height 7
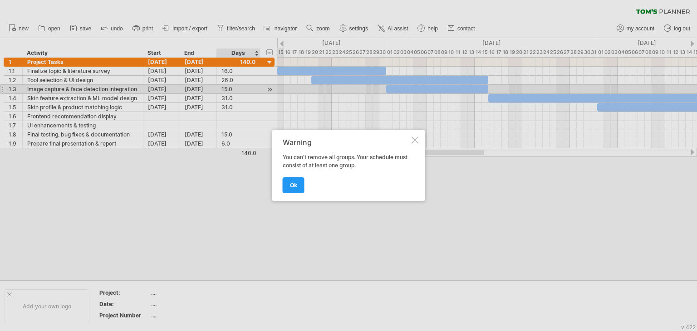
click at [250, 184] on div at bounding box center [348, 165] width 697 height 331
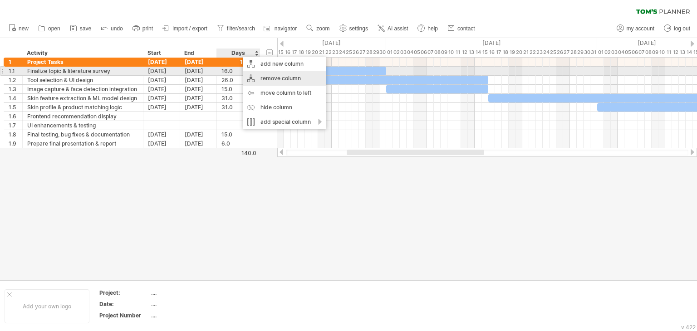
click at [261, 74] on div "remove column" at bounding box center [285, 78] width 84 height 15
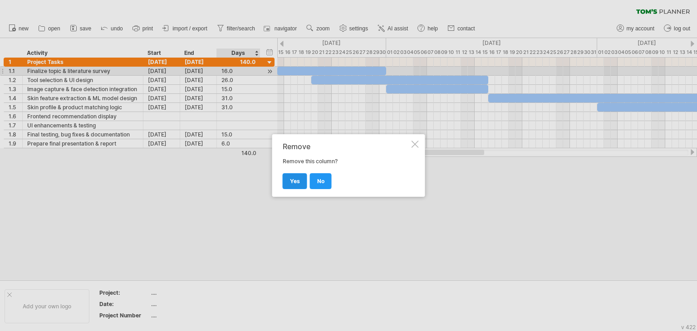
click at [293, 180] on span "yes" at bounding box center [295, 181] width 10 height 7
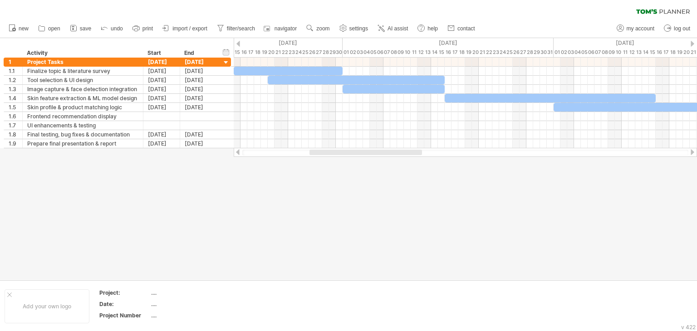
click at [231, 164] on div at bounding box center [348, 159] width 697 height 242
click at [349, 26] on link "settings" at bounding box center [354, 29] width 34 height 12
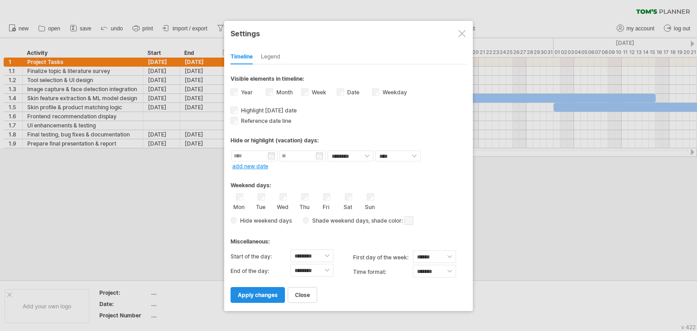
click at [252, 296] on span "apply changes" at bounding box center [258, 295] width 40 height 7
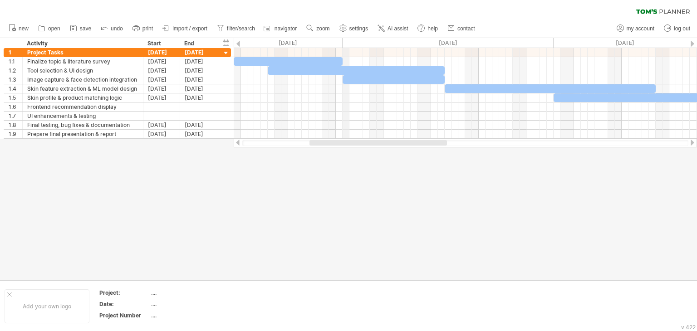
click at [344, 41] on div "[DATE]" at bounding box center [448, 43] width 211 height 10
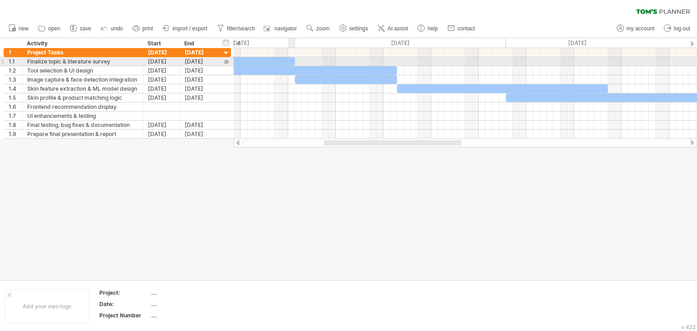
drag, startPoint x: 344, startPoint y: 41, endPoint x: 294, endPoint y: 62, distance: 53.7
click at [294, 62] on div "Trying to reach [DOMAIN_NAME] Connected again... 0% clear filter new 1" at bounding box center [348, 165] width 697 height 331
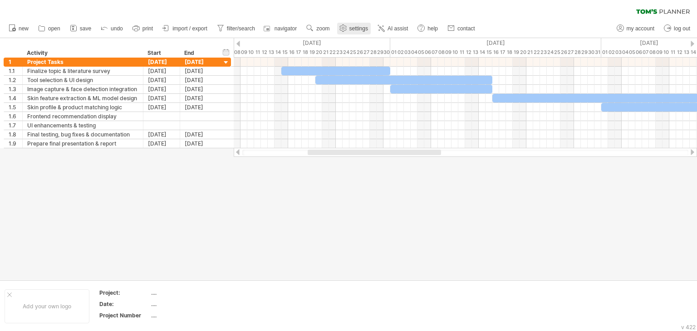
click at [342, 27] on use at bounding box center [343, 28] width 9 height 9
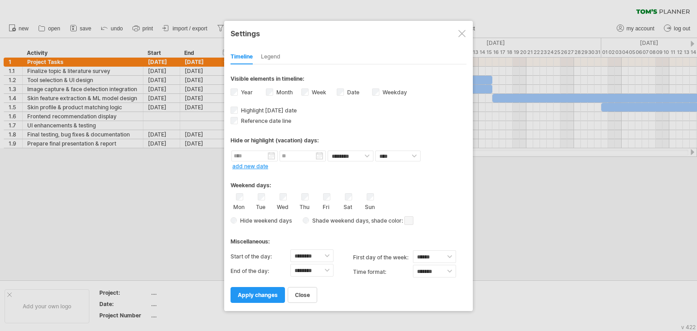
click at [312, 89] on label "Week visibility of weeknumbers Currently there is not enough space horizontally…" at bounding box center [318, 92] width 16 height 7
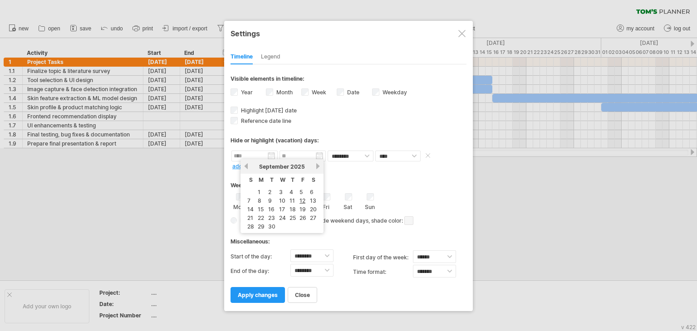
click at [245, 151] on input "text" at bounding box center [254, 156] width 46 height 11
click at [243, 169] on link "previous" at bounding box center [246, 166] width 7 height 7
click at [250, 192] on link "1" at bounding box center [248, 192] width 5 height 9
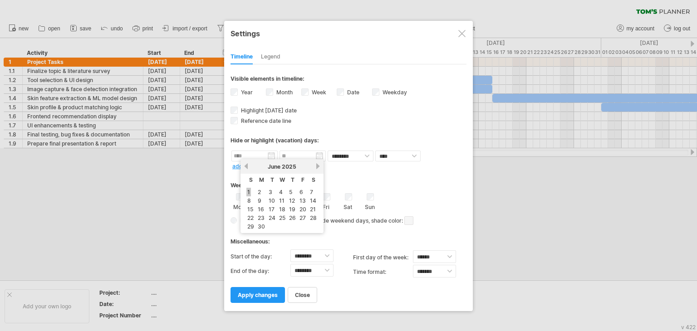
type input "********"
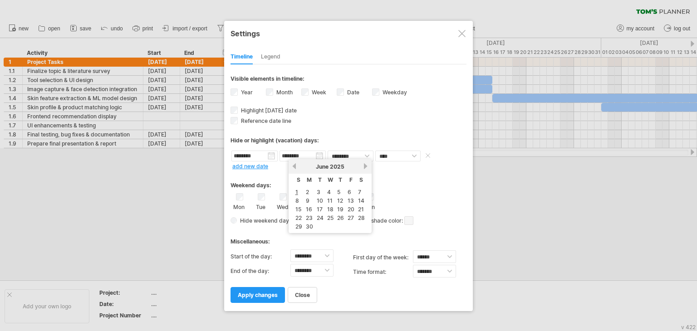
click at [291, 158] on input "********" at bounding box center [303, 156] width 46 height 11
click at [363, 163] on link "next" at bounding box center [366, 166] width 7 height 7
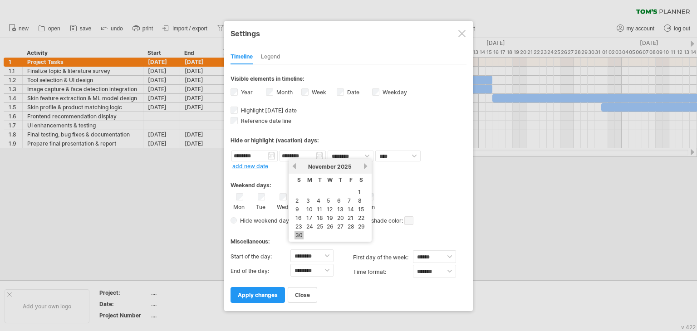
click at [298, 234] on link "30" at bounding box center [299, 235] width 9 height 9
type input "********"
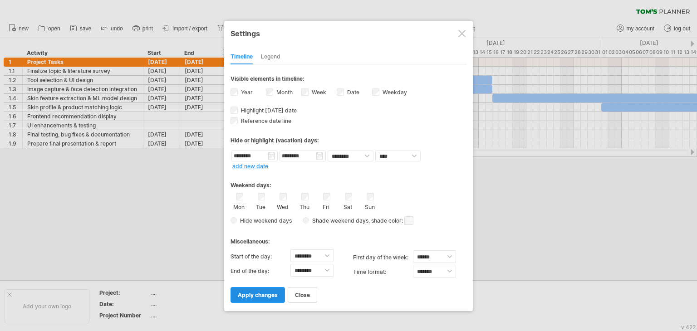
click at [263, 293] on span "apply changes" at bounding box center [258, 295] width 40 height 7
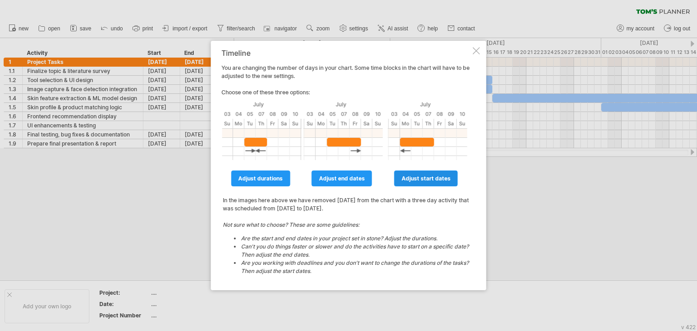
click at [440, 177] on span "adjust start dates" at bounding box center [426, 178] width 49 height 7
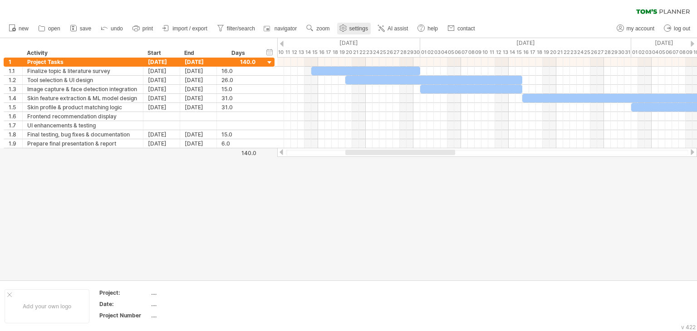
click at [359, 24] on link "settings" at bounding box center [354, 29] width 34 height 12
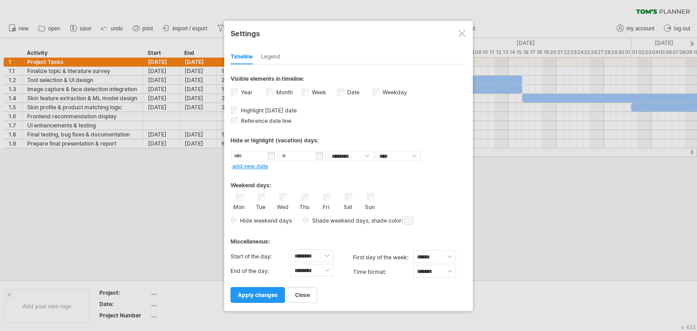
click at [317, 93] on label "Week visibility of weeknumbers Currently there is not enough space horizontally…" at bounding box center [318, 92] width 16 height 7
click at [346, 91] on label "Date visibility of date Currently there is not enough space horizontally to dis…" at bounding box center [352, 92] width 14 height 7
click at [256, 297] on span "apply changes" at bounding box center [258, 295] width 40 height 7
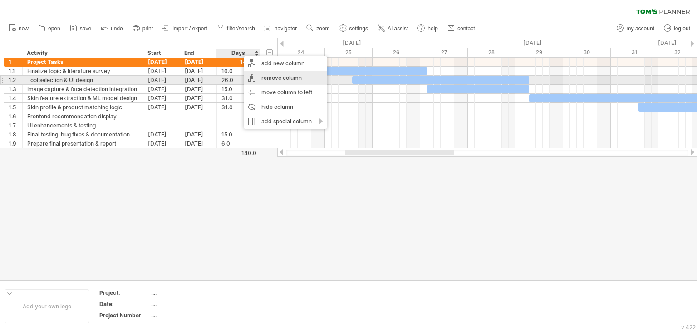
click at [288, 77] on div "remove column" at bounding box center [286, 78] width 84 height 15
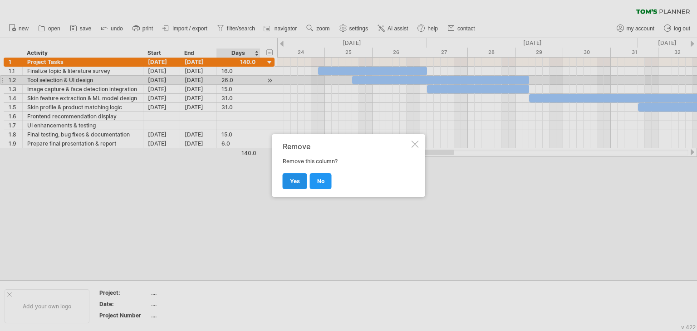
click at [300, 181] on link "yes" at bounding box center [295, 181] width 25 height 16
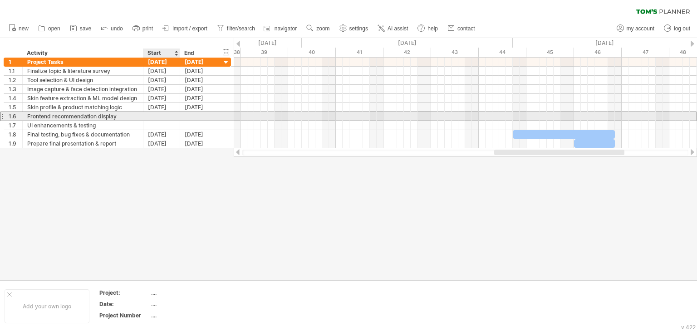
click at [152, 114] on div at bounding box center [161, 116] width 37 height 9
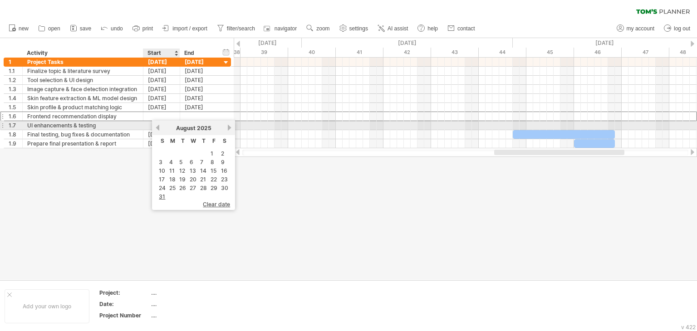
click at [156, 125] on link "previous" at bounding box center [157, 127] width 7 height 7
click at [226, 128] on link "next" at bounding box center [229, 127] width 7 height 7
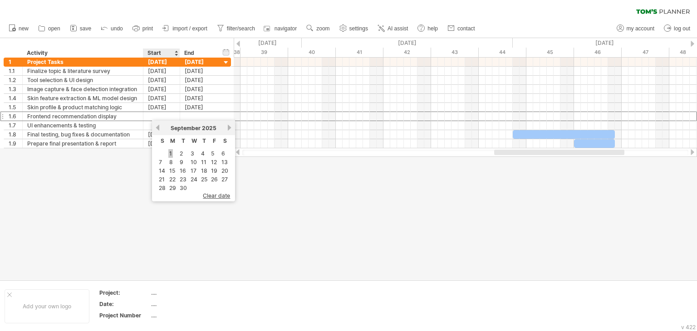
click at [168, 151] on link "1" at bounding box center [170, 153] width 5 height 9
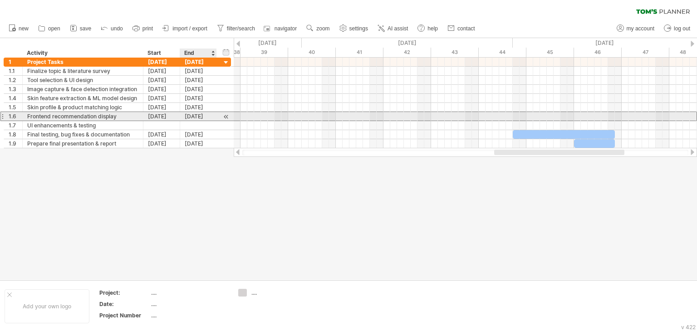
click at [190, 117] on div "[DATE]" at bounding box center [198, 116] width 37 height 9
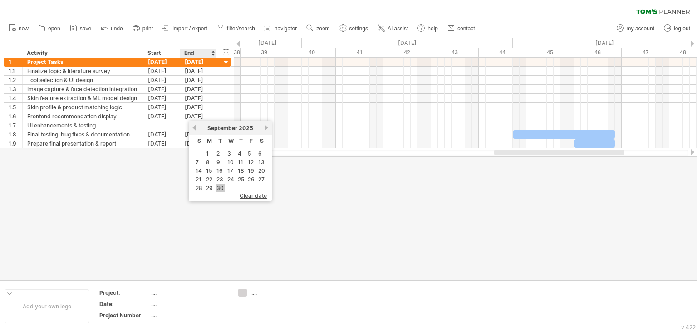
click at [221, 186] on link "30" at bounding box center [220, 188] width 9 height 9
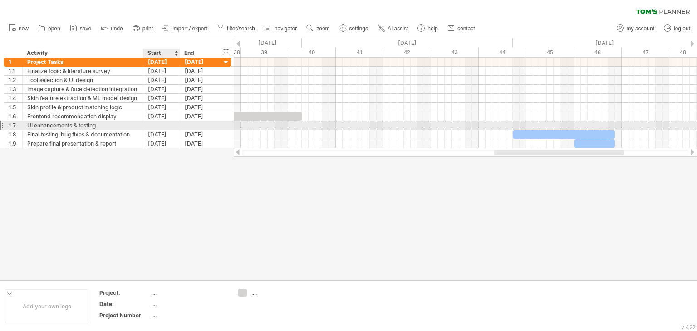
click at [161, 124] on div at bounding box center [161, 125] width 37 height 9
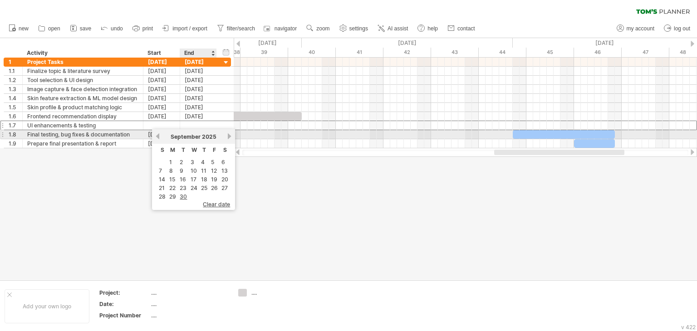
click at [224, 135] on div "[DATE]" at bounding box center [194, 136] width 66 height 7
click at [228, 135] on link "next" at bounding box center [229, 136] width 7 height 7
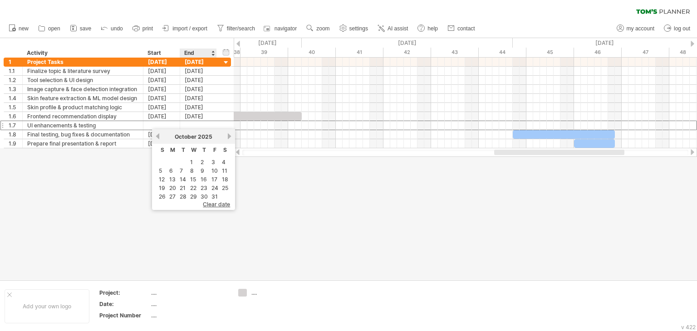
click at [193, 158] on td "1" at bounding box center [194, 162] width 10 height 8
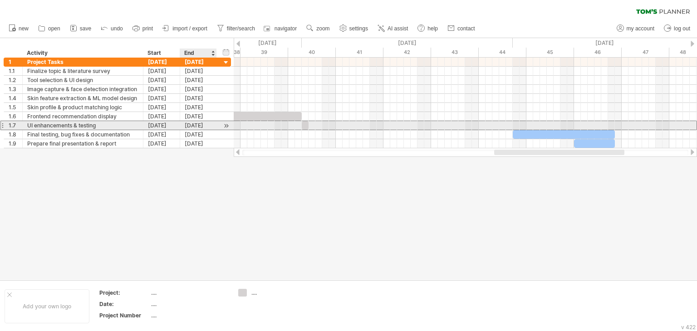
click at [191, 124] on div "[DATE]" at bounding box center [198, 125] width 37 height 9
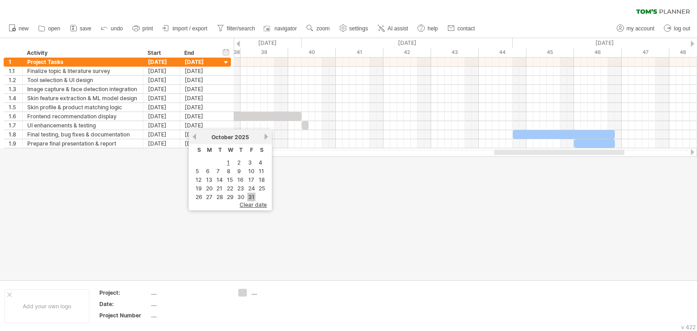
click at [247, 193] on link "31" at bounding box center [251, 197] width 8 height 9
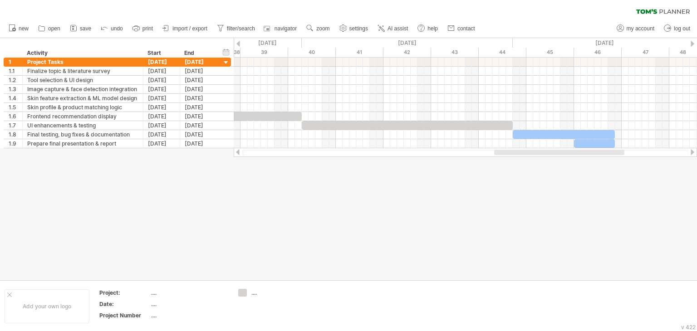
click at [276, 205] on div at bounding box center [348, 159] width 697 height 242
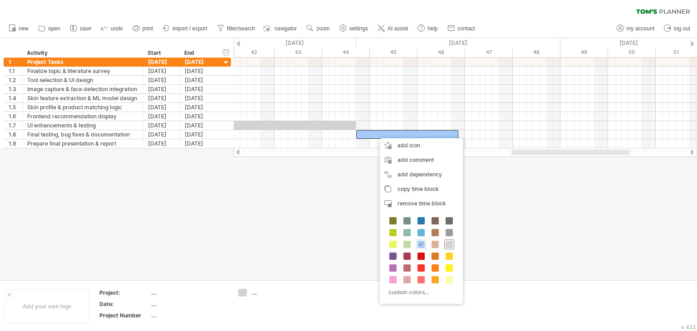
click at [447, 243] on span at bounding box center [449, 244] width 7 height 7
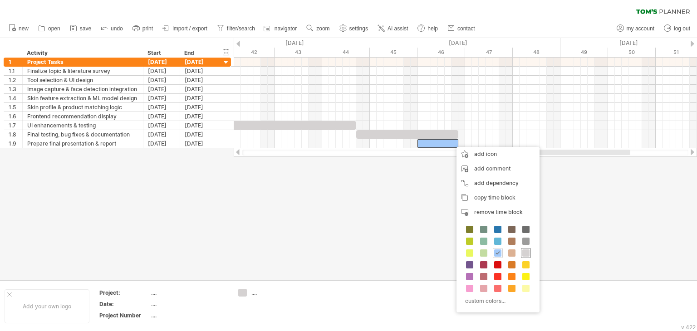
click at [526, 252] on span at bounding box center [525, 253] width 7 height 7
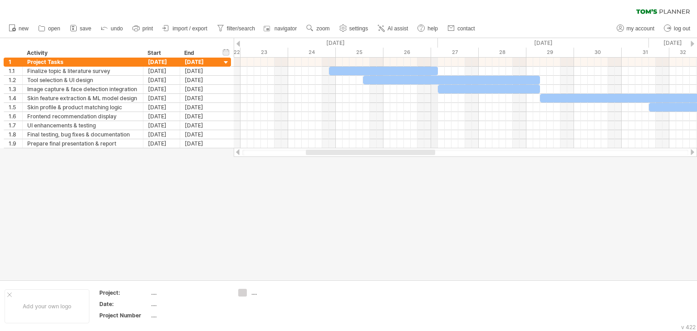
click at [436, 40] on div "[DATE]" at bounding box center [336, 43] width 204 height 10
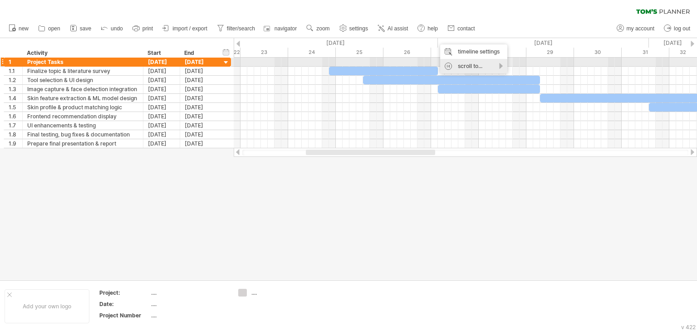
drag, startPoint x: 468, startPoint y: 64, endPoint x: 498, endPoint y: 62, distance: 30.0
click at [498, 62] on div "scroll to..." at bounding box center [473, 66] width 67 height 15
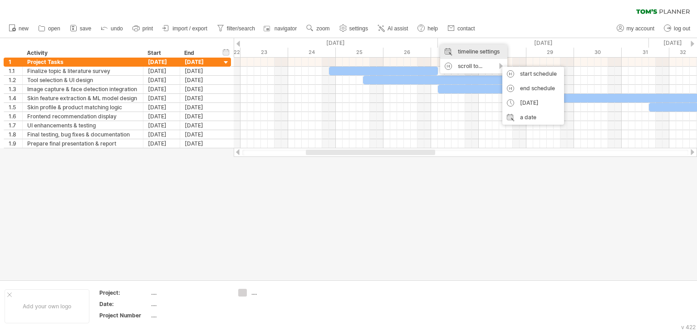
click at [490, 55] on div "timeline settings" at bounding box center [473, 51] width 67 height 15
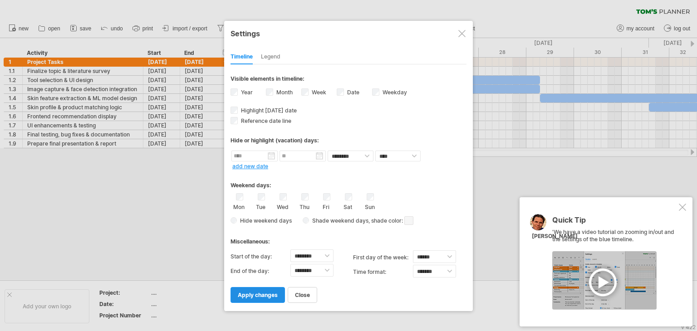
click at [247, 292] on span "apply changes" at bounding box center [258, 295] width 40 height 7
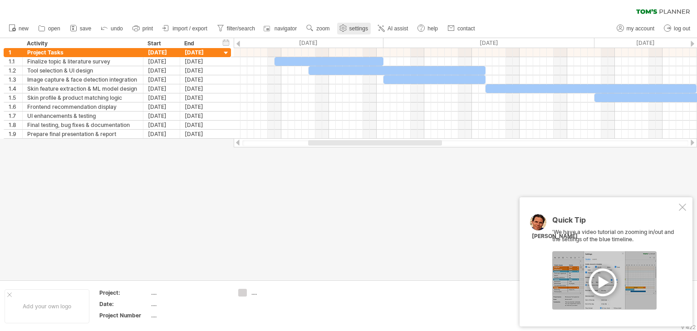
click at [353, 26] on span "settings" at bounding box center [358, 28] width 19 height 6
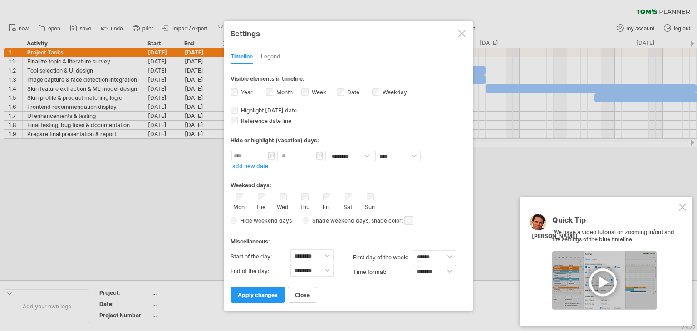
click at [431, 269] on select "******* *******" at bounding box center [434, 271] width 43 height 13
select select "******"
click at [413, 265] on select "******* *******" at bounding box center [434, 271] width 43 height 13
click at [268, 294] on span "apply changes" at bounding box center [258, 295] width 40 height 7
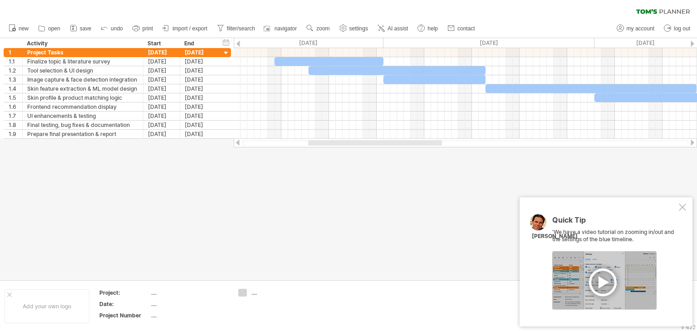
click at [232, 40] on div "hide start/end/duration show start/end/duration ******** Activity Start End" at bounding box center [117, 43] width 234 height 10
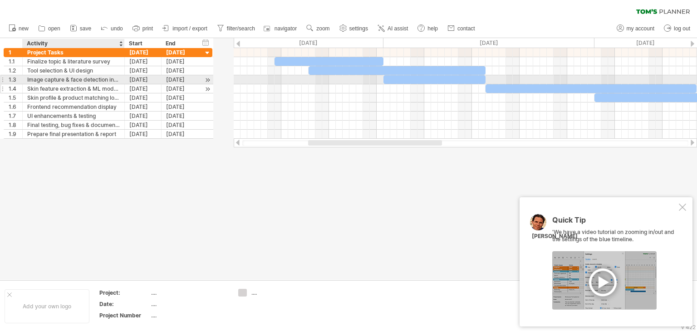
drag, startPoint x: 142, startPoint y: 82, endPoint x: 123, endPoint y: 86, distance: 19.0
click at [123, 86] on div "**********" at bounding box center [108, 93] width 209 height 91
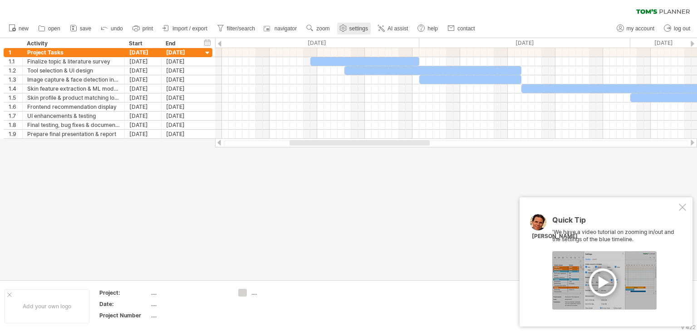
click at [350, 24] on link "settings" at bounding box center [354, 29] width 34 height 12
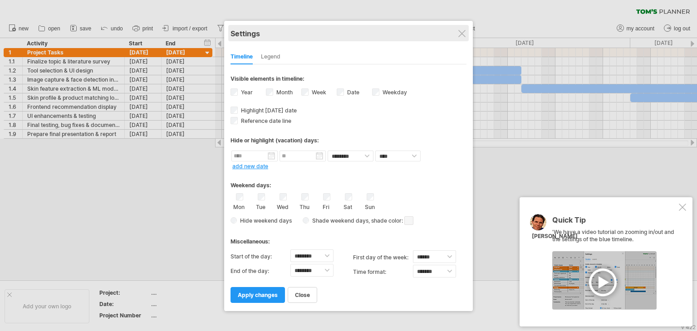
click at [462, 29] on div "Settings" at bounding box center [349, 33] width 236 height 16
click at [467, 29] on div "Settings" at bounding box center [349, 33] width 236 height 16
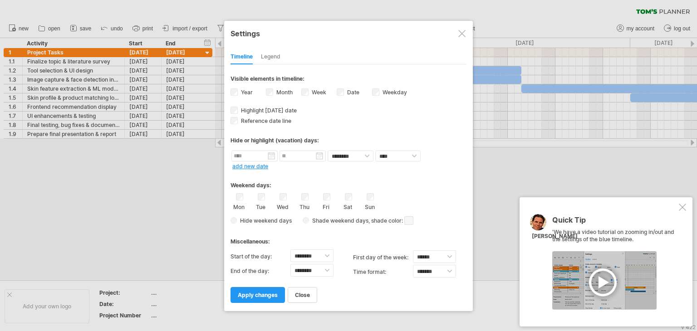
click at [464, 32] on div at bounding box center [461, 33] width 7 height 7
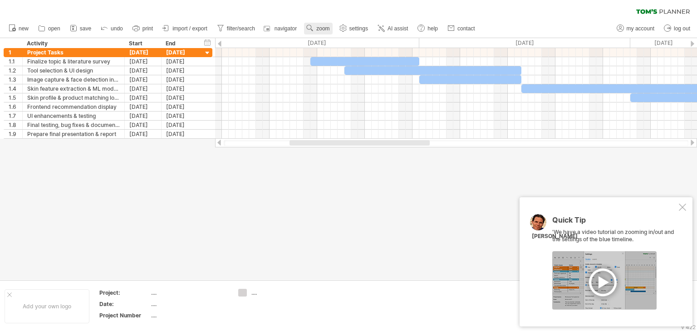
click at [319, 31] on span "zoom" at bounding box center [322, 28] width 13 height 6
click at [352, 44] on div "Month" at bounding box center [349, 43] width 50 height 15
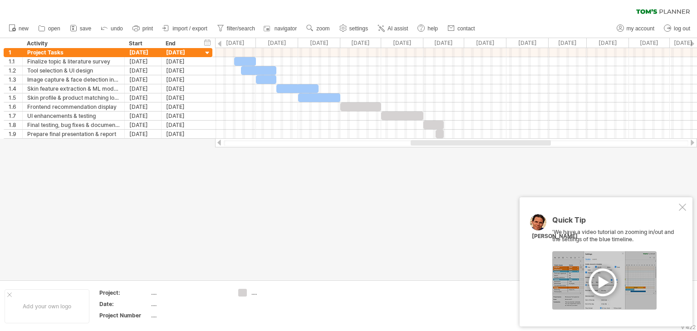
click at [362, 177] on div at bounding box center [348, 159] width 697 height 242
click at [307, 30] on use at bounding box center [309, 28] width 9 height 9
click at [289, 177] on div at bounding box center [348, 159] width 697 height 242
click at [436, 168] on div at bounding box center [348, 159] width 697 height 242
click at [327, 28] on span "zoom" at bounding box center [322, 28] width 13 height 6
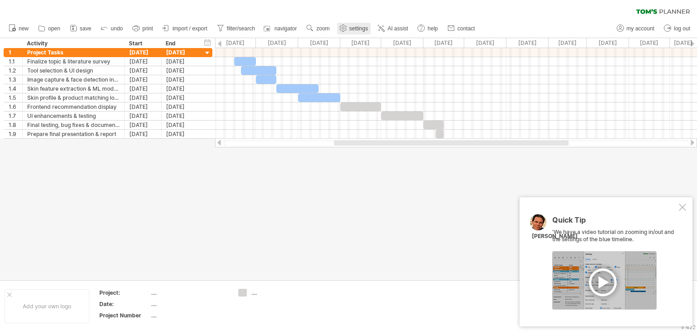
click at [349, 28] on link "settings" at bounding box center [354, 29] width 34 height 12
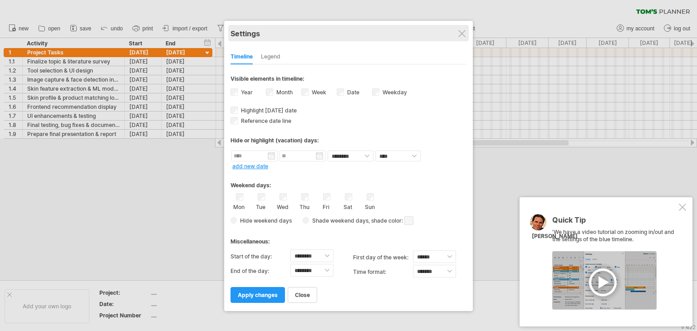
click at [467, 34] on div "Settings" at bounding box center [349, 33] width 236 height 16
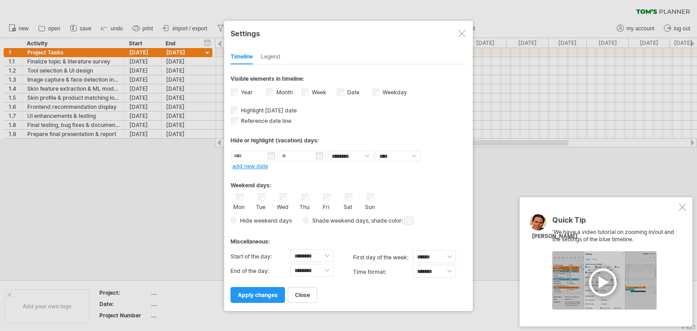
click at [463, 34] on div at bounding box center [461, 33] width 7 height 7
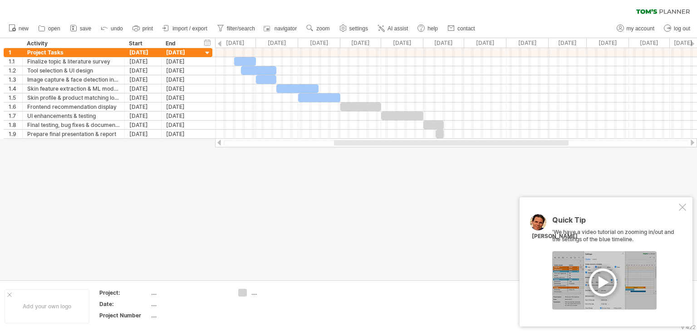
click at [412, 192] on div at bounding box center [348, 159] width 697 height 242
click at [685, 206] on div at bounding box center [682, 207] width 7 height 7
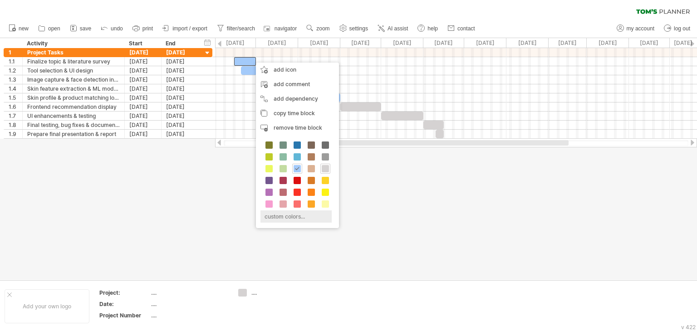
click at [286, 215] on div "custom colors..." at bounding box center [295, 217] width 71 height 12
type input "*******"
click at [346, 244] on div at bounding box center [337, 259] width 84 height 47
click at [318, 298] on span "select" at bounding box center [310, 298] width 17 height 7
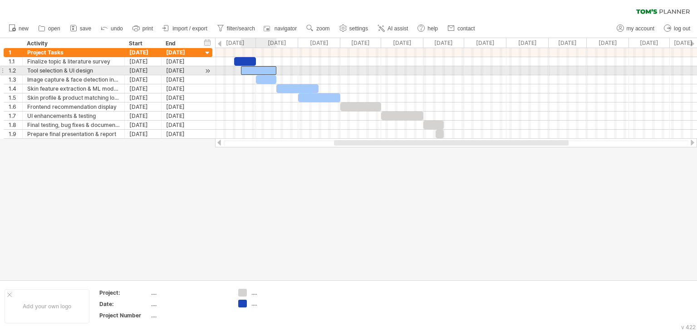
click at [263, 69] on div at bounding box center [258, 70] width 35 height 9
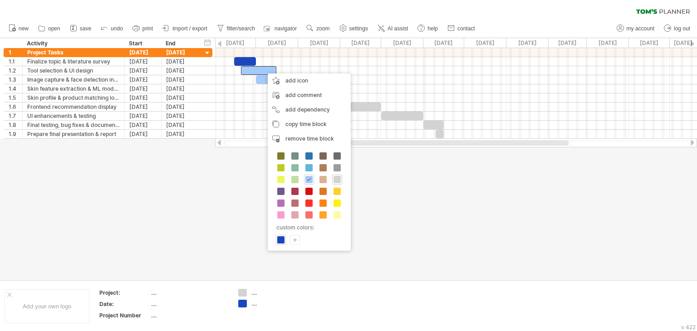
click at [296, 236] on div "+" at bounding box center [294, 240] width 9 height 9
click at [358, 267] on div at bounding box center [347, 279] width 84 height 47
click at [359, 269] on div at bounding box center [347, 279] width 84 height 47
type input "*******"
click at [358, 270] on div at bounding box center [347, 279] width 84 height 47
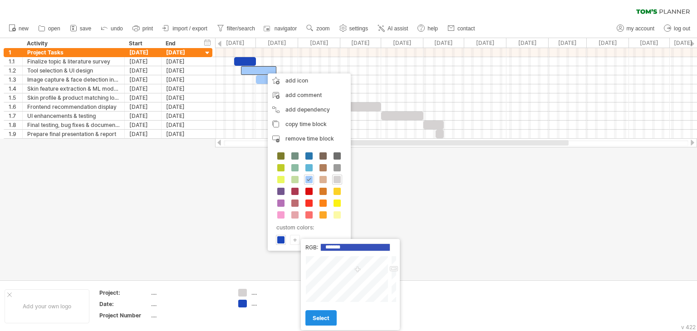
click at [328, 318] on span "select" at bounding box center [321, 318] width 17 height 7
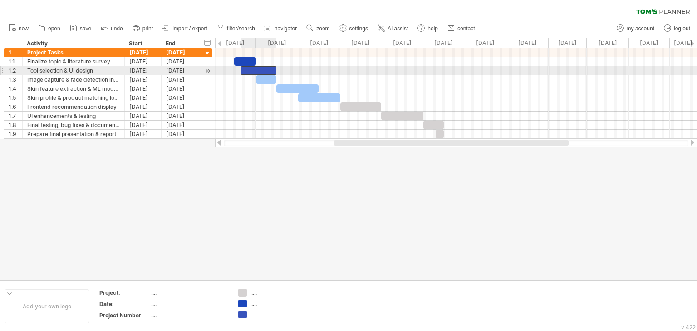
click at [259, 70] on div at bounding box center [258, 70] width 35 height 9
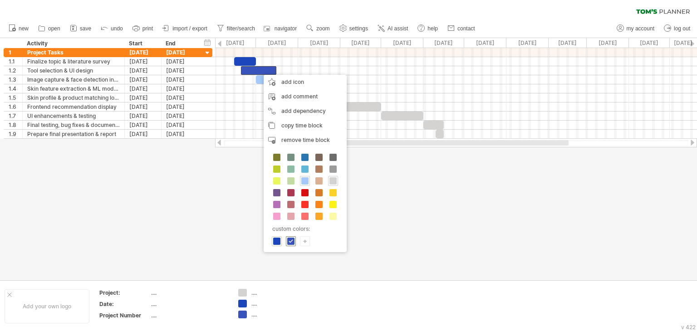
click at [292, 240] on span at bounding box center [290, 241] width 7 height 7
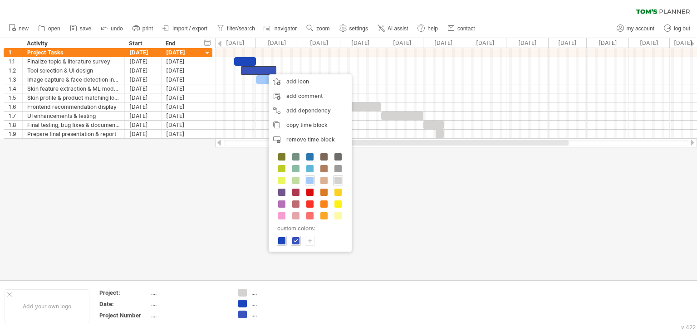
click at [308, 241] on div "+" at bounding box center [309, 240] width 9 height 9
drag, startPoint x: 365, startPoint y: 278, endPoint x: 365, endPoint y: 273, distance: 5.4
click at [365, 273] on div at bounding box center [359, 279] width 84 height 47
type input "*******"
drag, startPoint x: 406, startPoint y: 268, endPoint x: 406, endPoint y: 275, distance: 7.3
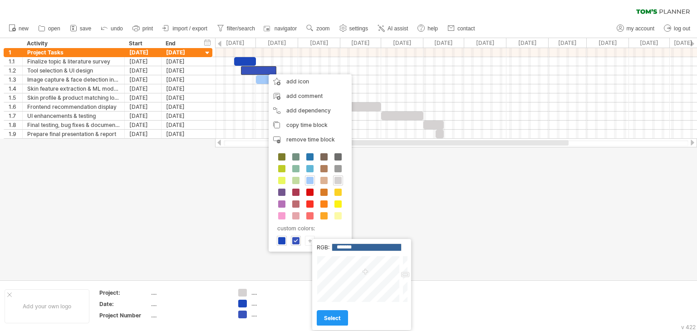
click at [406, 275] on div at bounding box center [404, 279] width 7 height 47
click at [342, 314] on link "select" at bounding box center [332, 318] width 31 height 16
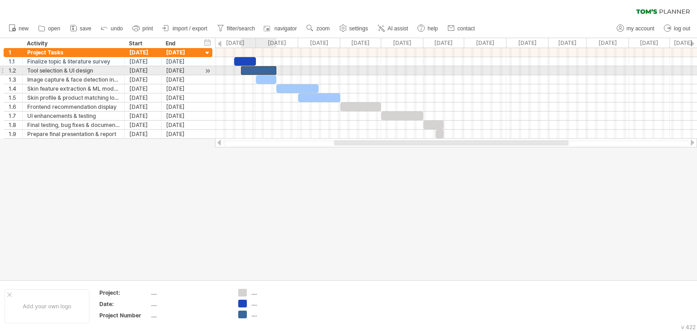
click at [270, 70] on div at bounding box center [258, 70] width 35 height 9
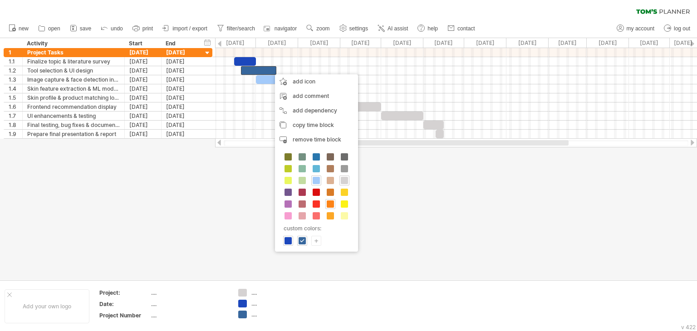
click at [329, 204] on span at bounding box center [330, 204] width 7 height 7
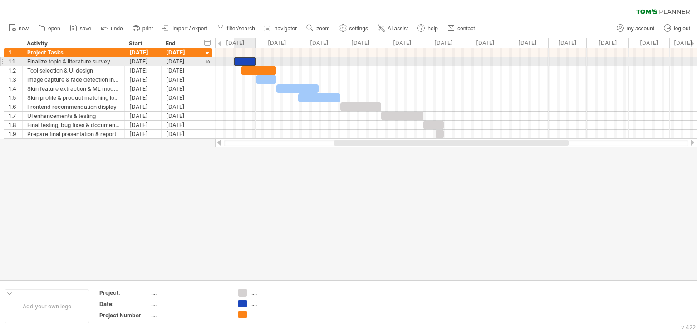
click at [249, 60] on div at bounding box center [245, 61] width 22 height 9
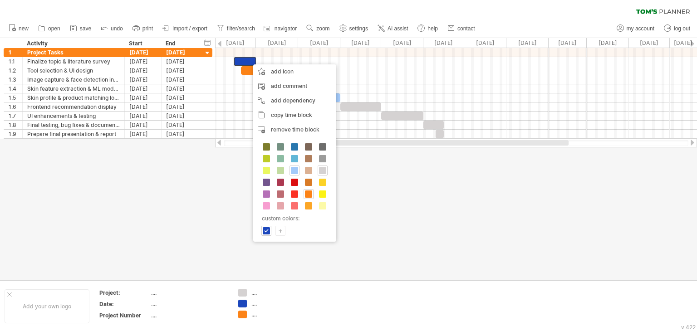
click at [280, 229] on div "+" at bounding box center [280, 230] width 9 height 9
click at [298, 257] on div at bounding box center [332, 273] width 84 height 47
click at [298, 262] on div at bounding box center [332, 273] width 84 height 47
drag, startPoint x: 297, startPoint y: 262, endPoint x: 296, endPoint y: 255, distance: 7.3
click at [296, 255] on div at bounding box center [332, 273] width 84 height 47
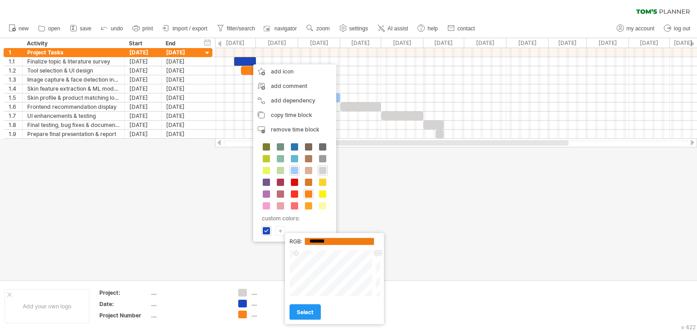
type input "*******"
drag, startPoint x: 378, startPoint y: 262, endPoint x: 378, endPoint y: 245, distance: 16.8
click at [378, 245] on div "RGB: ******* Close select" at bounding box center [334, 278] width 99 height 91
click at [303, 316] on span "select" at bounding box center [305, 312] width 17 height 7
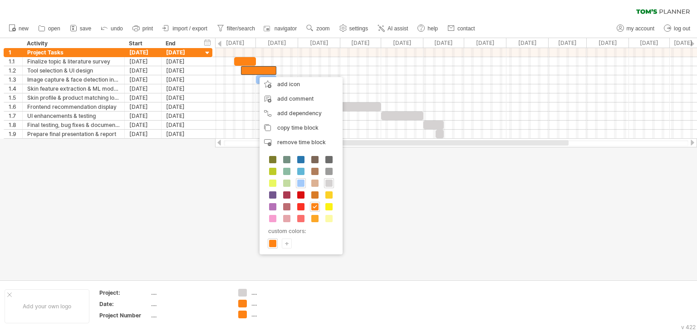
click at [285, 239] on div "+" at bounding box center [286, 243] width 9 height 9
click at [303, 260] on div at bounding box center [336, 279] width 84 height 47
type input "*******"
drag, startPoint x: 382, startPoint y: 268, endPoint x: 382, endPoint y: 275, distance: 6.8
click at [382, 275] on div at bounding box center [381, 279] width 7 height 47
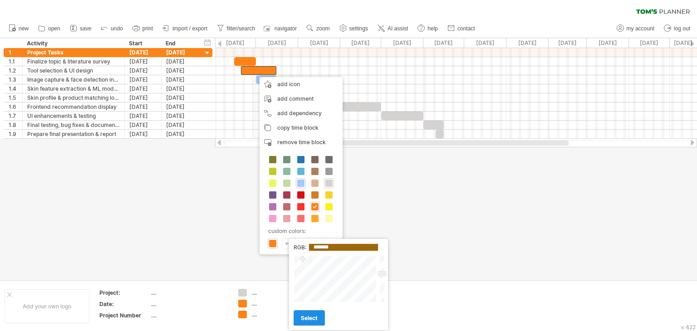
click at [314, 315] on span "select" at bounding box center [309, 318] width 17 height 7
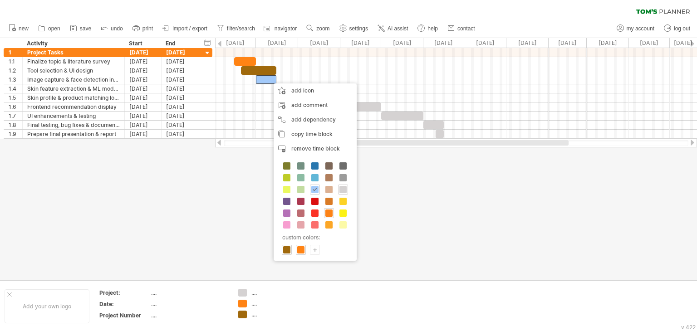
click at [329, 211] on span at bounding box center [328, 213] width 7 height 7
click at [329, 223] on span at bounding box center [327, 223] width 7 height 7
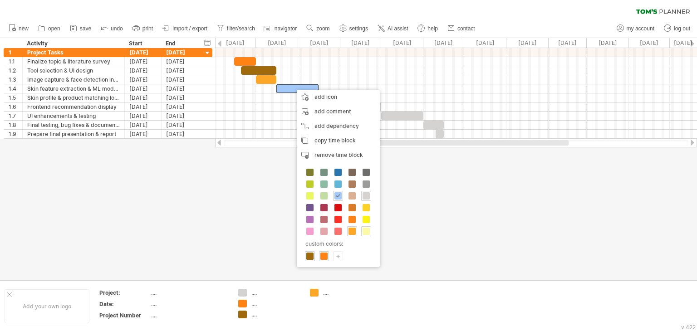
click at [365, 228] on span at bounding box center [366, 231] width 7 height 7
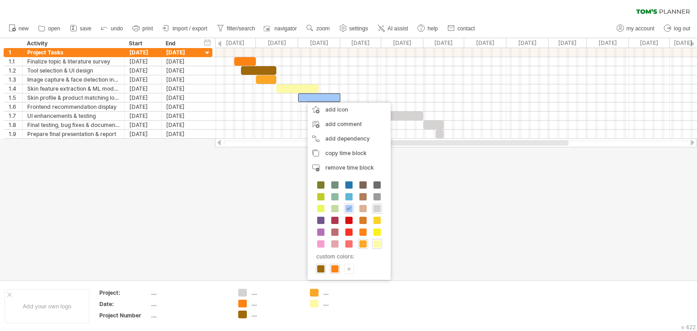
click at [343, 267] on div "custom colors: +" at bounding box center [349, 227] width 83 height 105
click at [345, 267] on div "+" at bounding box center [348, 269] width 9 height 9
click at [362, 262] on div at bounding box center [396, 279] width 84 height 47
click at [444, 262] on div at bounding box center [442, 279] width 7 height 47
type input "*******"
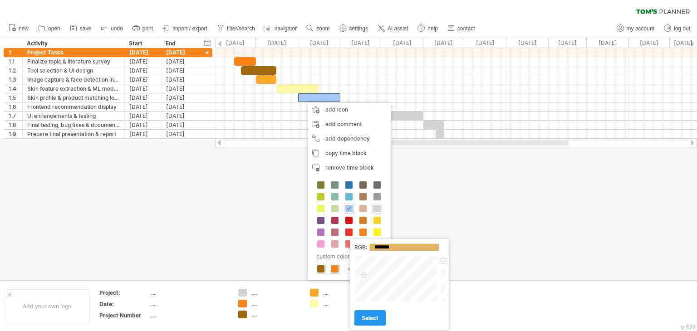
drag, startPoint x: 362, startPoint y: 262, endPoint x: 363, endPoint y: 276, distance: 14.6
click at [363, 276] on div at bounding box center [396, 279] width 84 height 47
click at [371, 318] on span "select" at bounding box center [370, 318] width 17 height 7
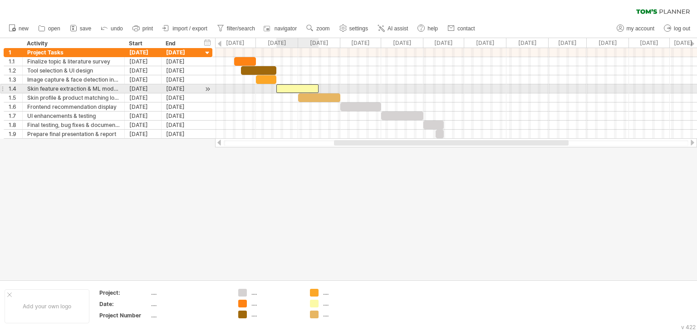
click at [291, 86] on div at bounding box center [297, 88] width 42 height 9
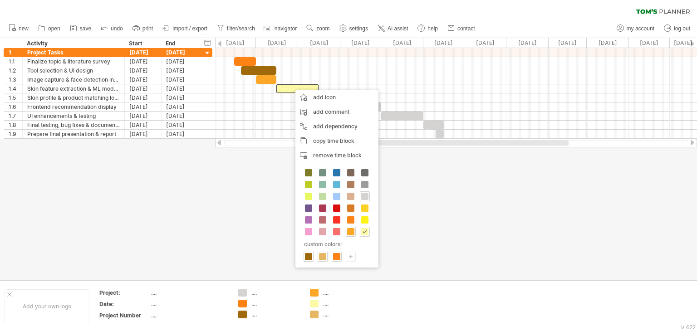
click at [347, 253] on div "+" at bounding box center [350, 256] width 9 height 9
click at [363, 281] on div at bounding box center [398, 279] width 84 height 47
click at [364, 276] on div at bounding box center [398, 279] width 84 height 47
type input "*******"
click at [363, 269] on div at bounding box center [398, 279] width 84 height 47
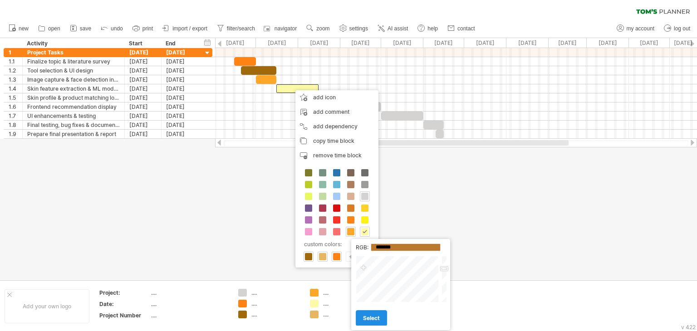
click at [369, 318] on span "select" at bounding box center [371, 318] width 17 height 7
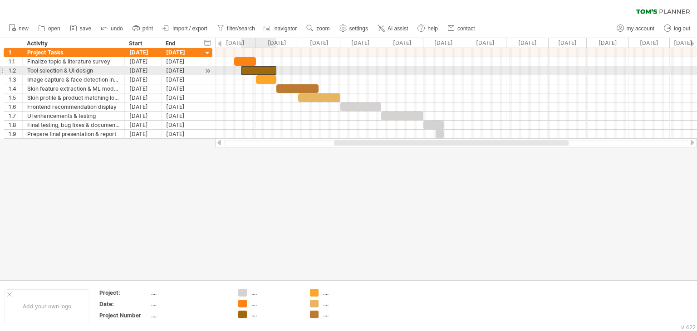
click at [253, 67] on div at bounding box center [258, 70] width 35 height 9
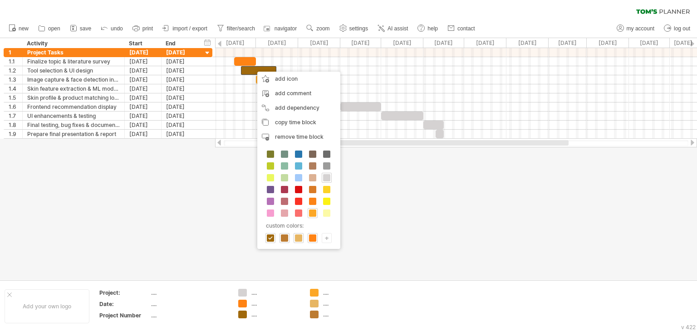
click at [323, 239] on div "+" at bounding box center [326, 238] width 9 height 9
click at [336, 260] on div at bounding box center [374, 279] width 84 height 47
drag, startPoint x: 337, startPoint y: 260, endPoint x: 339, endPoint y: 256, distance: 5.1
click at [339, 256] on div "Close" at bounding box center [377, 279] width 91 height 47
type input "*******"
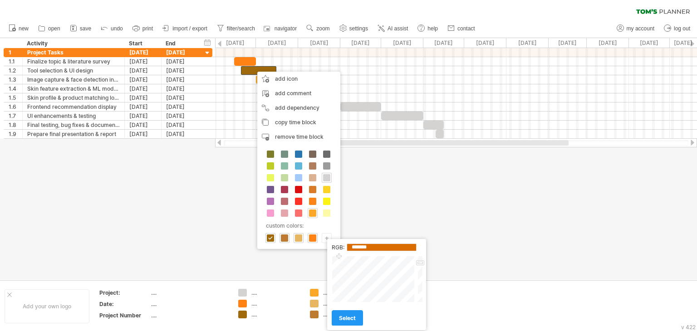
drag, startPoint x: 420, startPoint y: 269, endPoint x: 419, endPoint y: 264, distance: 5.5
click at [419, 264] on div at bounding box center [419, 279] width 7 height 47
click at [353, 320] on span "select" at bounding box center [347, 318] width 17 height 7
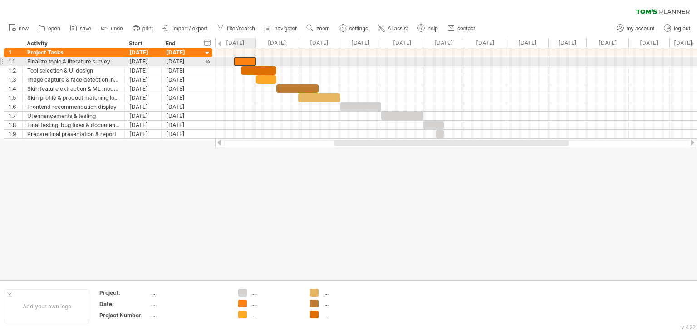
click at [248, 60] on div at bounding box center [245, 61] width 22 height 9
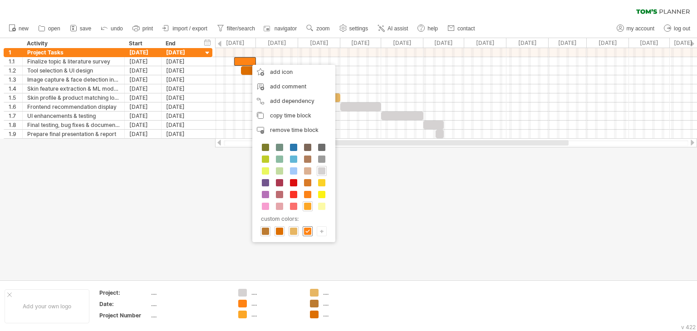
click at [309, 231] on span at bounding box center [307, 231] width 7 height 7
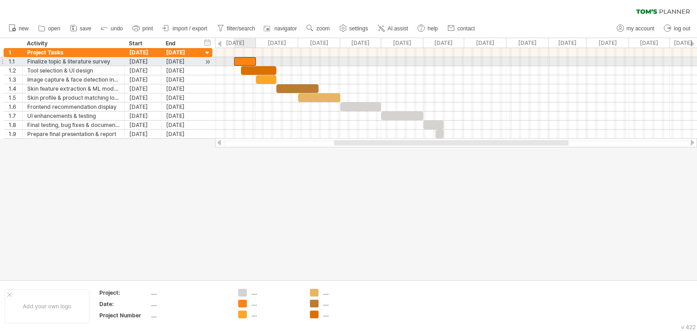
click at [239, 60] on div at bounding box center [245, 61] width 22 height 9
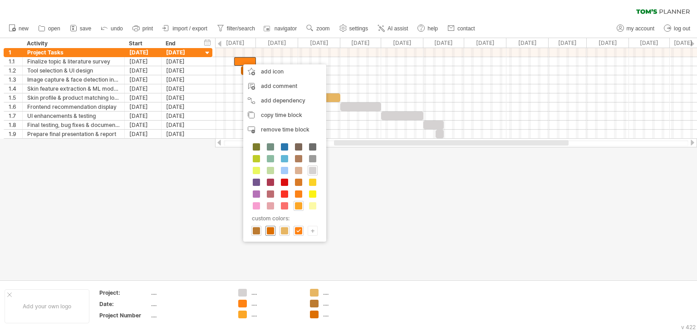
click at [270, 227] on span at bounding box center [270, 230] width 7 height 7
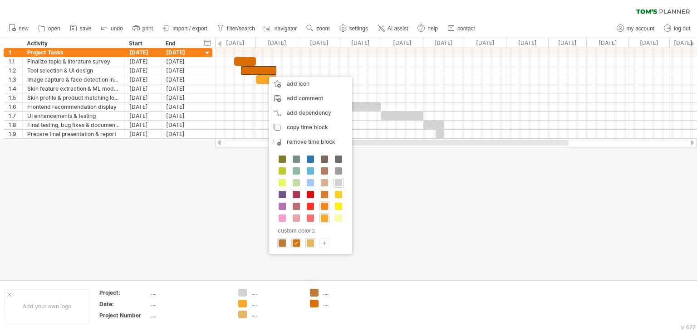
click at [324, 205] on span at bounding box center [324, 206] width 7 height 7
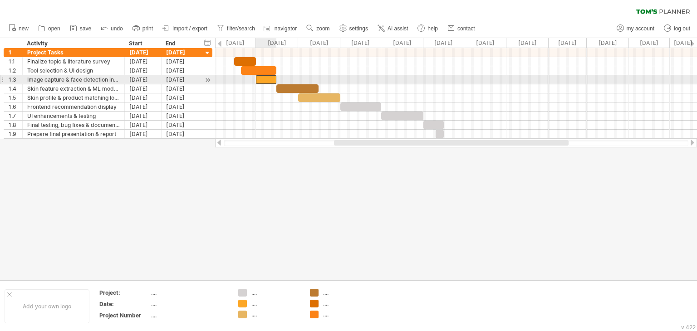
click at [264, 77] on div at bounding box center [266, 79] width 20 height 9
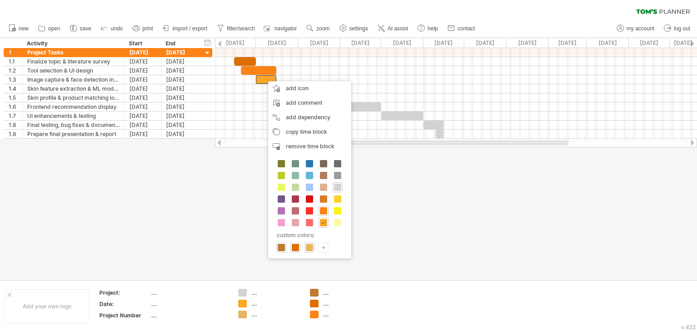
click at [324, 243] on div "+" at bounding box center [323, 247] width 9 height 9
click at [342, 267] on div at bounding box center [375, 279] width 84 height 47
click at [339, 267] on div at bounding box center [375, 279] width 84 height 47
type input "*******"
drag, startPoint x: 422, startPoint y: 268, endPoint x: 421, endPoint y: 262, distance: 6.0
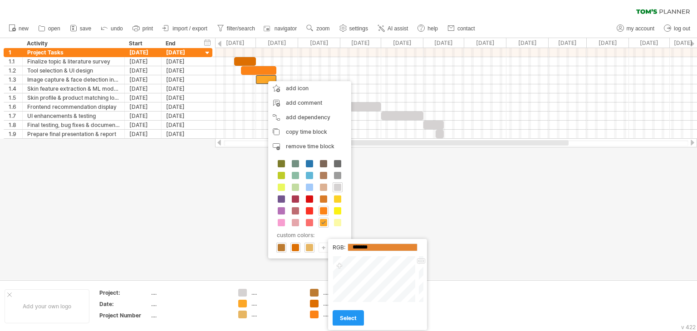
click at [421, 262] on div at bounding box center [420, 279] width 7 height 47
click at [356, 314] on link "select" at bounding box center [348, 318] width 31 height 16
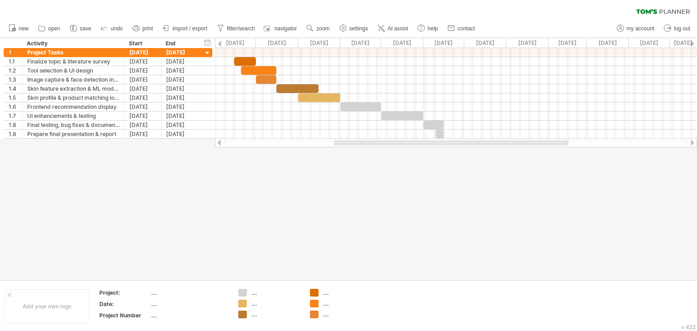
click at [382, 231] on div at bounding box center [348, 159] width 697 height 242
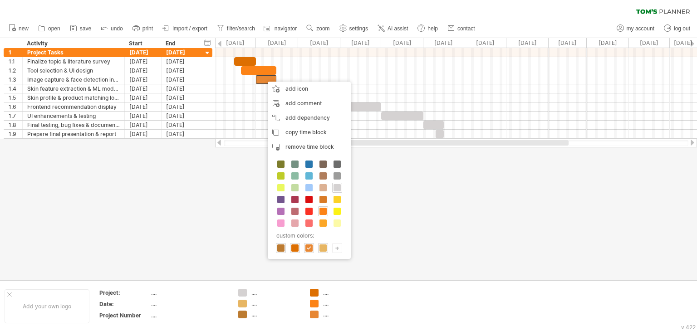
click at [333, 246] on div "+" at bounding box center [337, 248] width 9 height 9
type input "*******"
click at [351, 264] on div at bounding box center [384, 279] width 84 height 47
click at [362, 318] on span "select" at bounding box center [357, 318] width 17 height 7
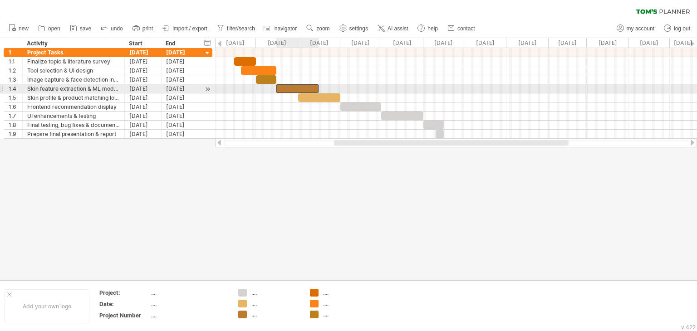
click at [302, 89] on div at bounding box center [297, 88] width 42 height 9
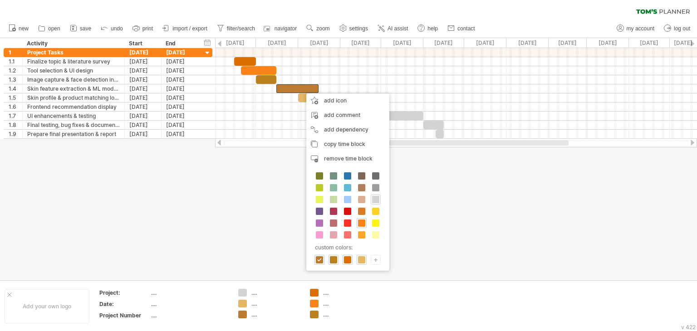
click at [372, 255] on div "+" at bounding box center [375, 259] width 9 height 9
click at [392, 267] on div at bounding box center [423, 279] width 84 height 47
click at [388, 264] on div at bounding box center [423, 279] width 84 height 47
click at [388, 271] on div at bounding box center [423, 279] width 84 height 47
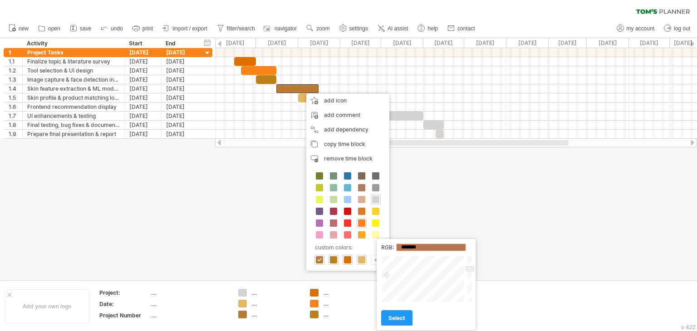
click at [387, 276] on div at bounding box center [423, 279] width 84 height 47
type input "*******"
click at [468, 260] on div at bounding box center [469, 279] width 7 height 47
click at [397, 319] on span "select" at bounding box center [396, 318] width 17 height 7
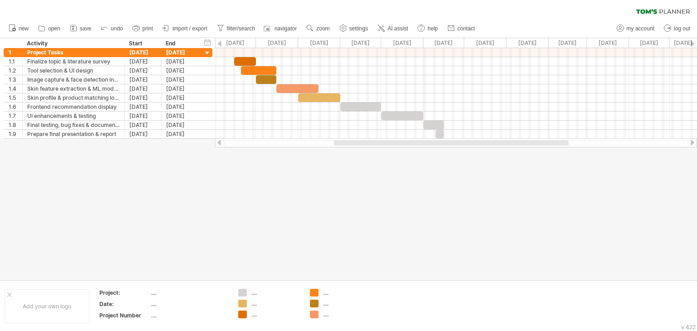
click at [364, 238] on div at bounding box center [348, 159] width 697 height 242
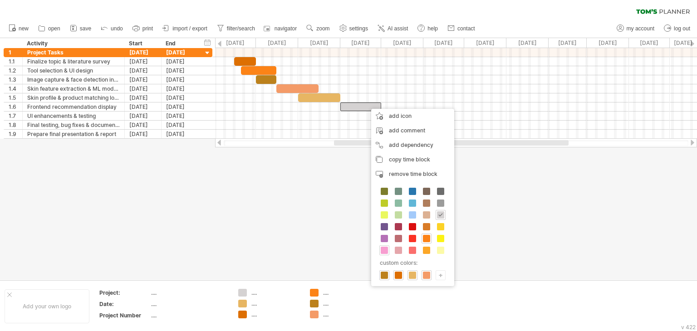
click at [383, 247] on span at bounding box center [384, 250] width 7 height 7
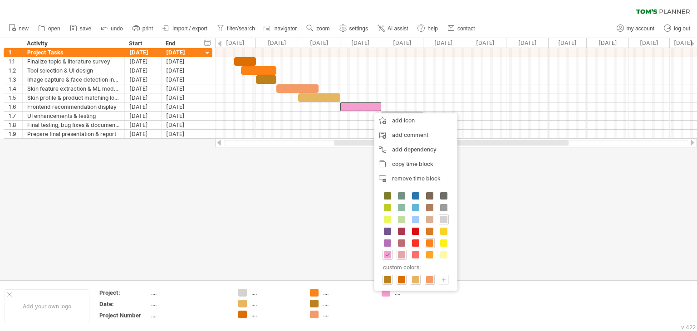
click at [403, 252] on span at bounding box center [401, 254] width 7 height 7
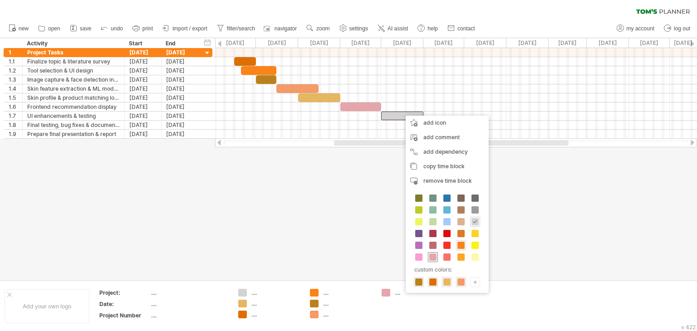
click at [434, 254] on span at bounding box center [432, 257] width 7 height 7
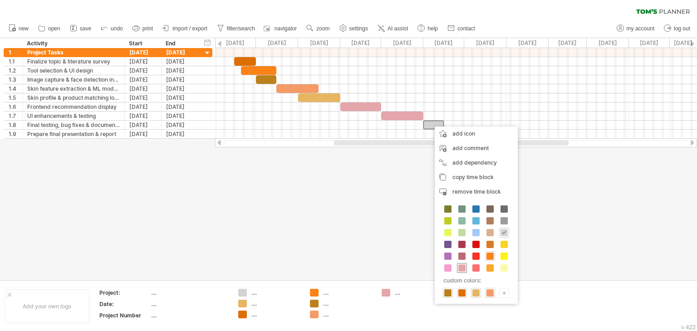
click at [463, 265] on span at bounding box center [461, 268] width 7 height 7
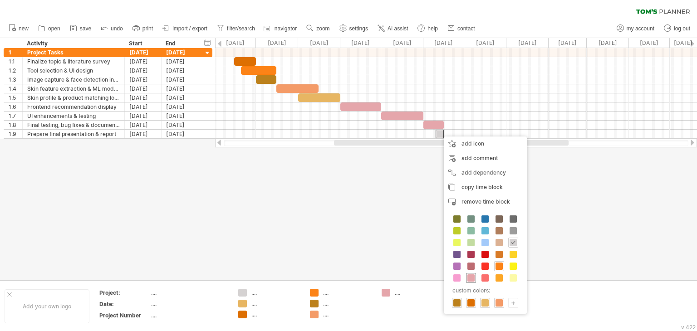
click at [473, 276] on span at bounding box center [470, 278] width 7 height 7
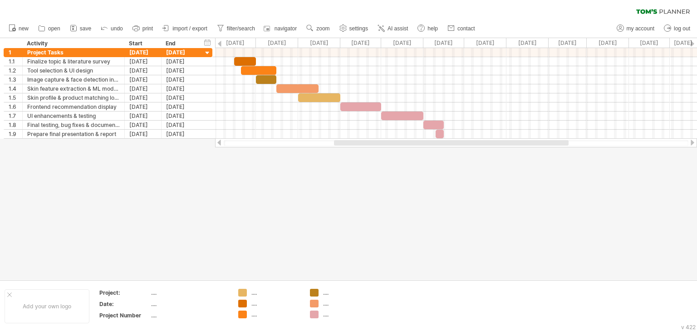
click at [422, 216] on div at bounding box center [348, 159] width 697 height 242
click at [129, 25] on ul "new open" at bounding box center [241, 28] width 475 height 19
click at [134, 26] on icon at bounding box center [136, 28] width 9 height 9
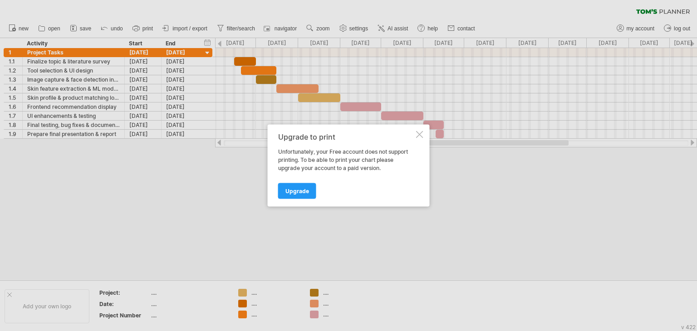
click at [417, 136] on div at bounding box center [419, 134] width 7 height 7
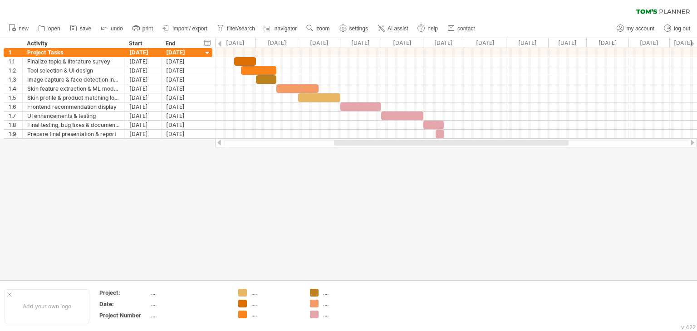
click at [406, 172] on div at bounding box center [348, 159] width 697 height 242
